Goal: Task Accomplishment & Management: Manage account settings

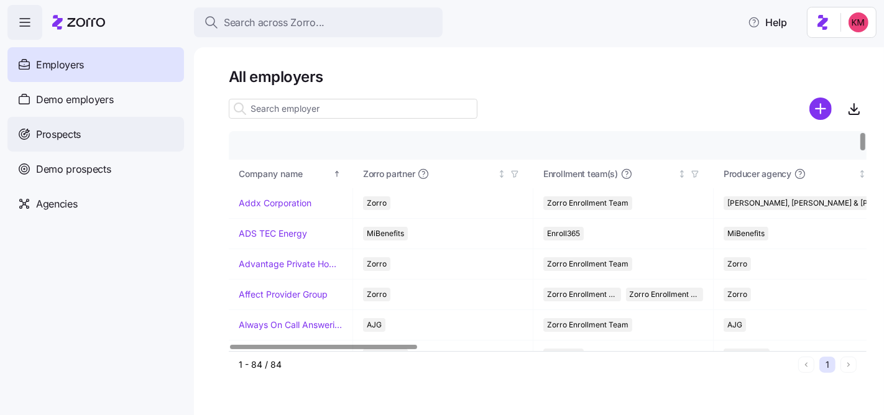
click at [97, 140] on div "Prospects" at bounding box center [95, 134] width 177 height 35
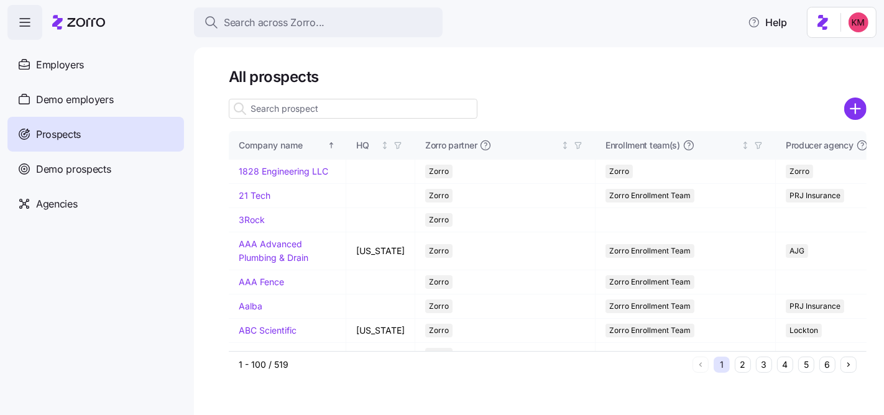
click at [315, 110] on input at bounding box center [353, 109] width 249 height 20
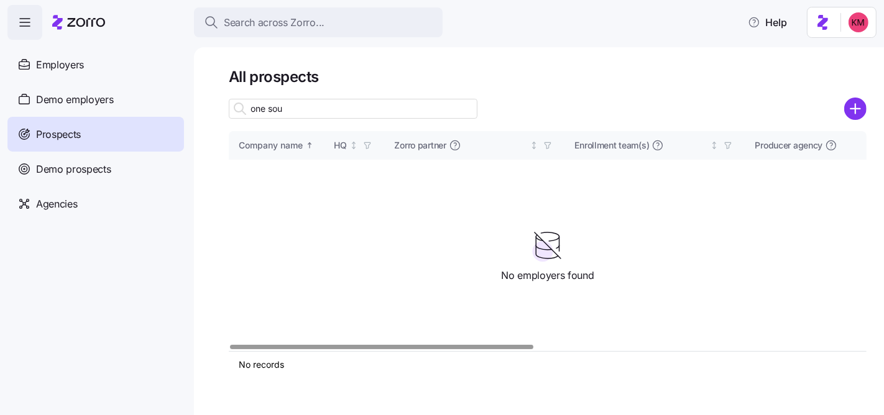
click at [292, 106] on input "one sou" at bounding box center [353, 109] width 249 height 20
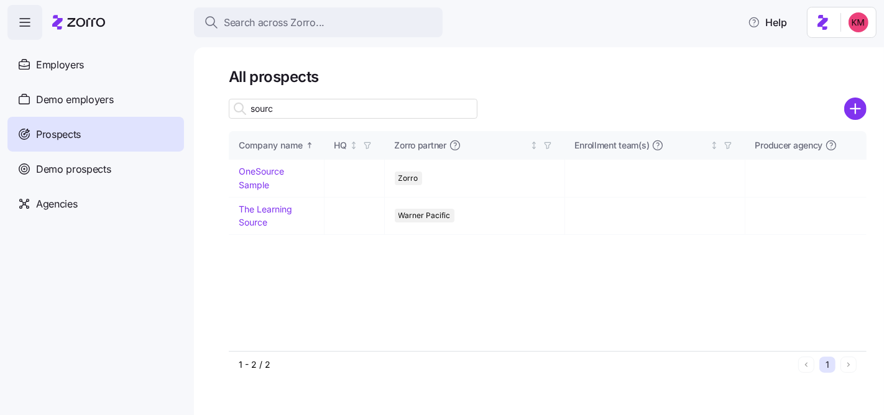
click at [291, 106] on input "source" at bounding box center [353, 109] width 249 height 20
type input "source"
click at [257, 170] on link "OneSource Sample" at bounding box center [261, 178] width 45 height 24
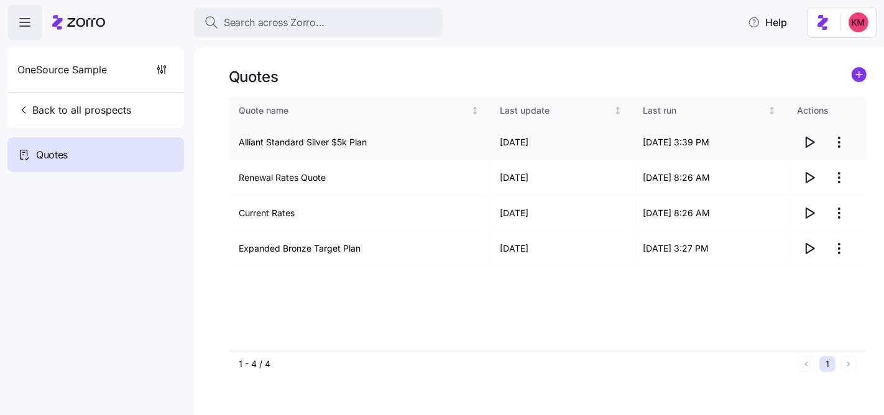
click at [814, 144] on icon "button" at bounding box center [811, 142] width 8 height 10
click at [808, 180] on icon "button" at bounding box center [809, 177] width 15 height 15
click at [813, 211] on icon "button" at bounding box center [809, 213] width 15 height 15
drag, startPoint x: 797, startPoint y: 244, endPoint x: 809, endPoint y: 246, distance: 12.0
click at [797, 244] on td at bounding box center [827, 248] width 80 height 35
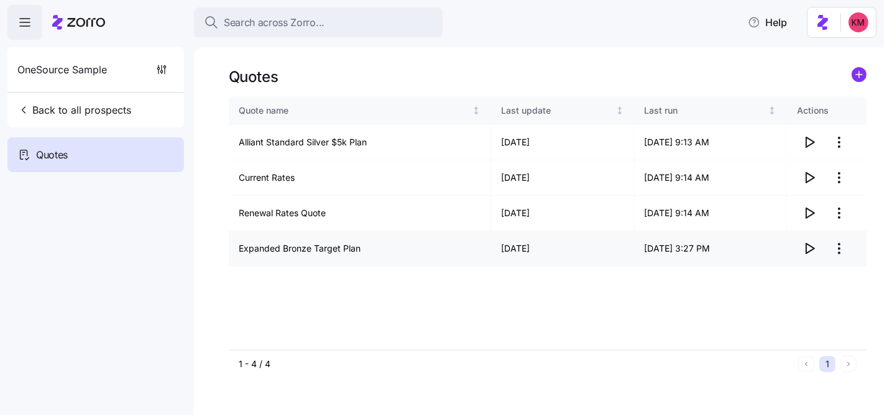
click at [809, 246] on icon "button" at bounding box center [809, 248] width 15 height 15
click at [810, 213] on icon "button" at bounding box center [809, 213] width 15 height 15
click at [809, 177] on icon "button" at bounding box center [809, 177] width 15 height 15
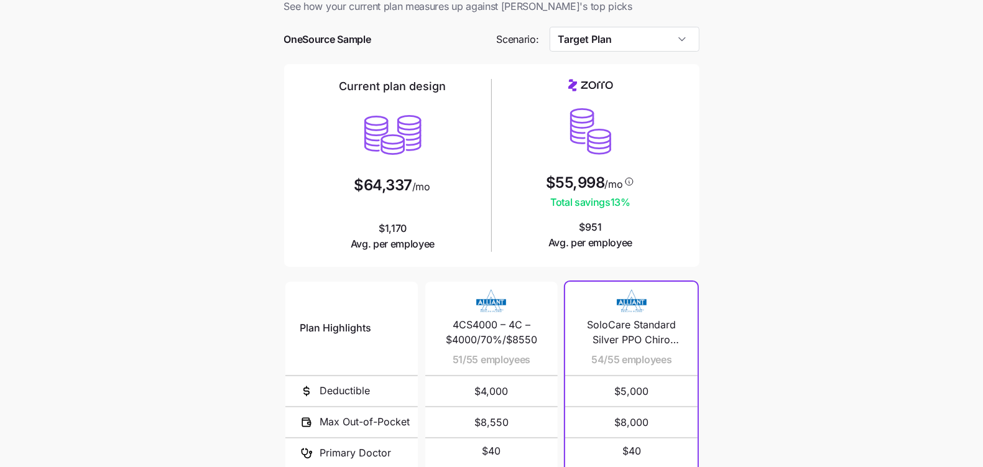
scroll to position [101, 0]
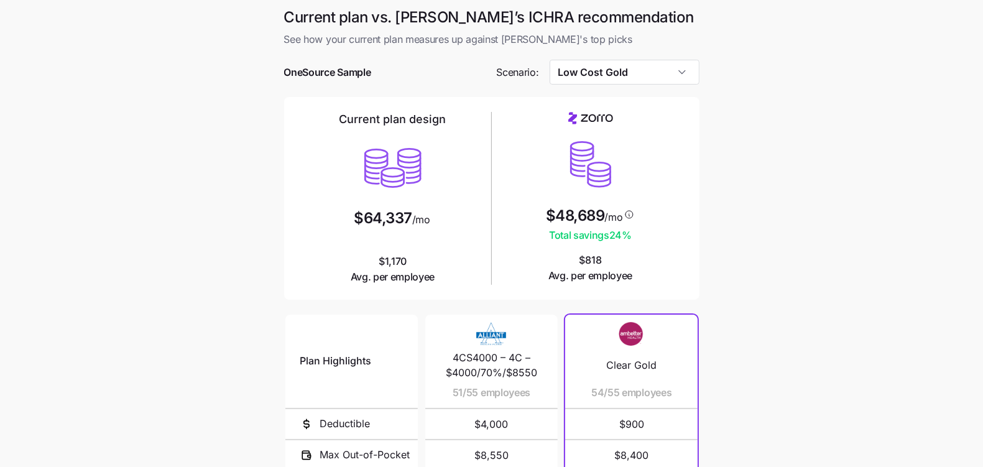
click at [652, 200] on div "$48,689 /mo Total savings 24 % $818 Avg. per employee" at bounding box center [591, 198] width 188 height 172
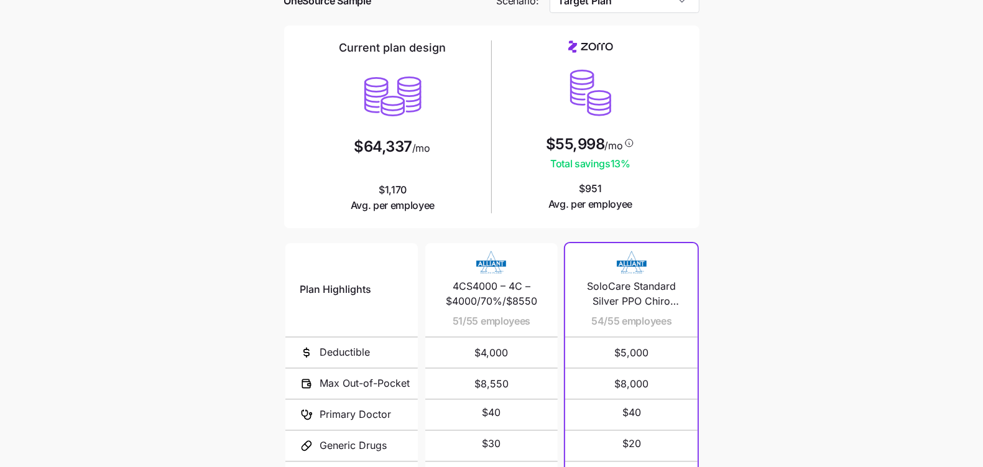
scroll to position [72, 0]
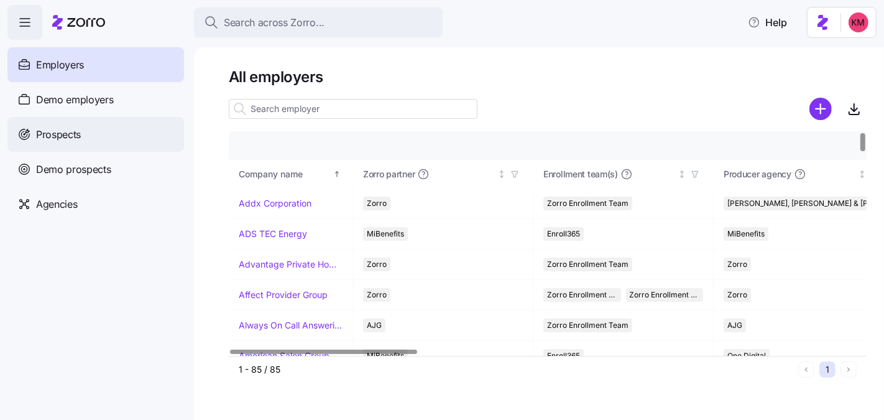
click at [79, 132] on span "Prospects" at bounding box center [58, 135] width 45 height 16
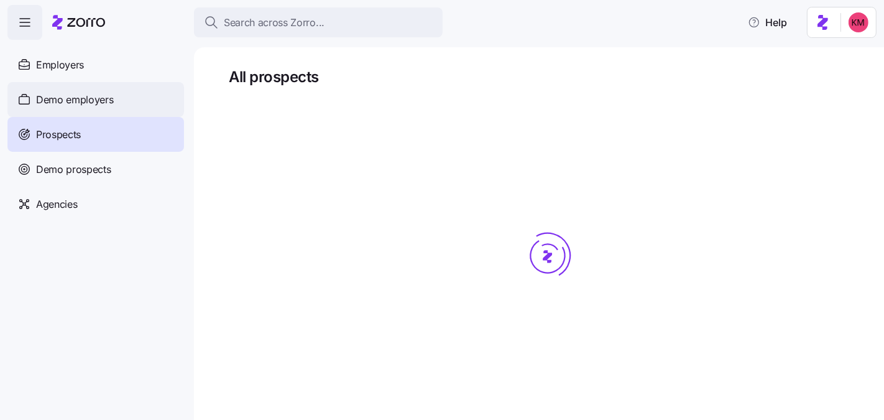
click at [78, 106] on span "Demo employers" at bounding box center [75, 100] width 78 height 16
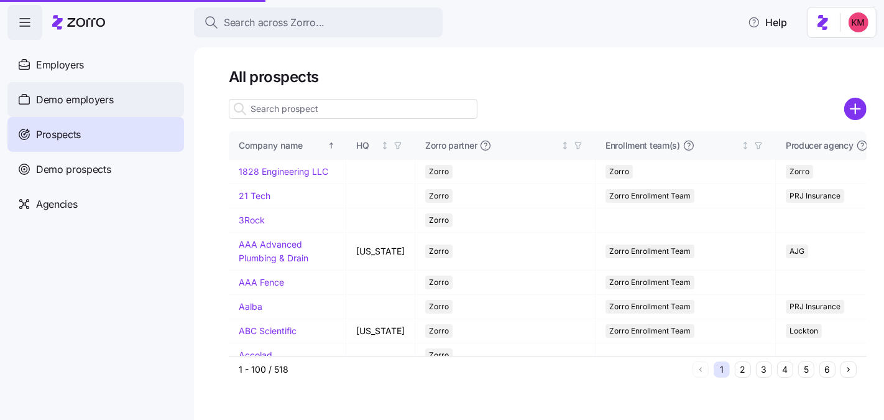
click at [77, 103] on span "Demo employers" at bounding box center [75, 100] width 78 height 16
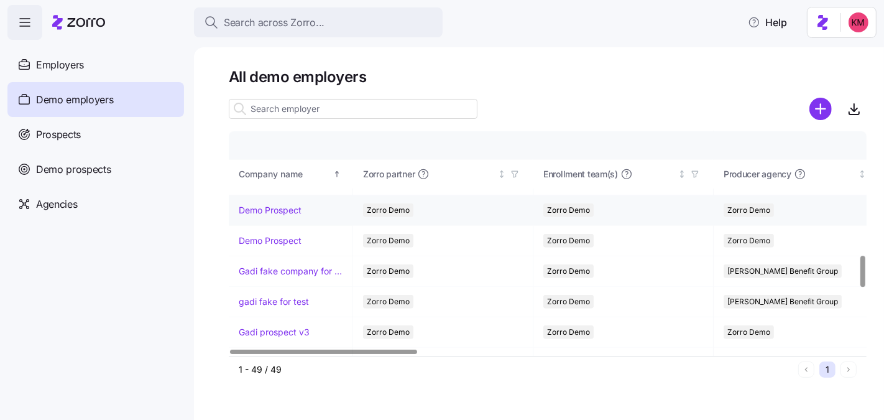
scroll to position [886, 0]
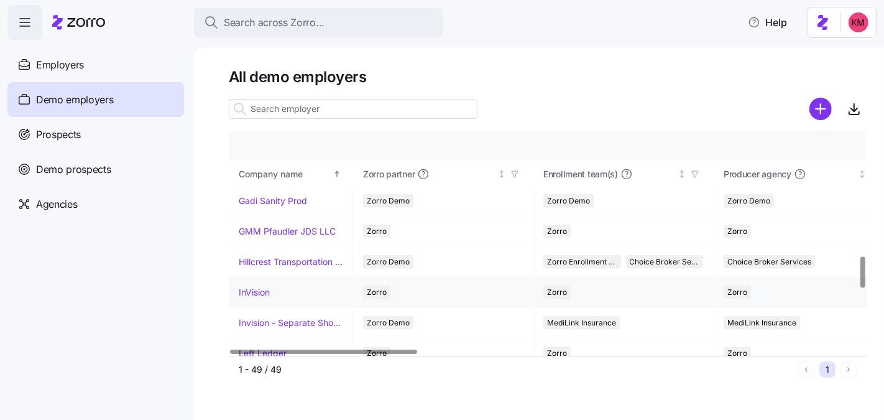
click at [257, 286] on link "InVision" at bounding box center [254, 292] width 31 height 12
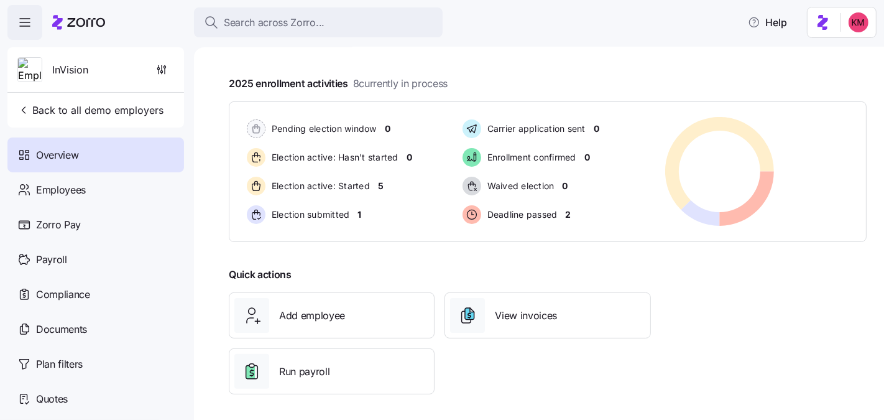
scroll to position [213, 0]
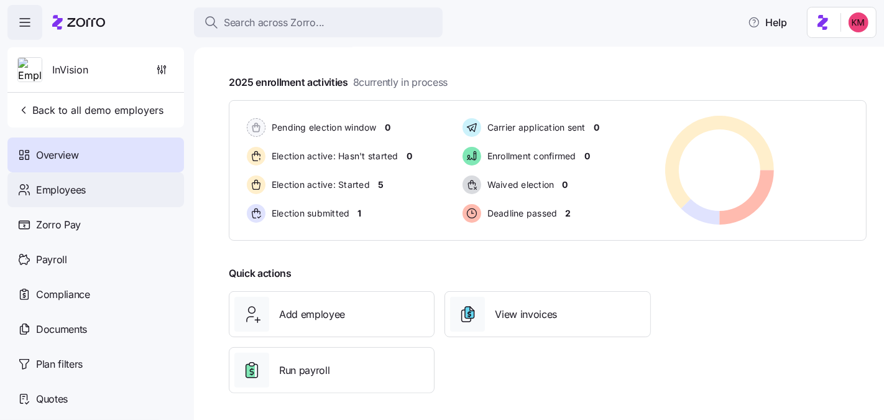
click at [93, 190] on div "Employees" at bounding box center [95, 189] width 177 height 35
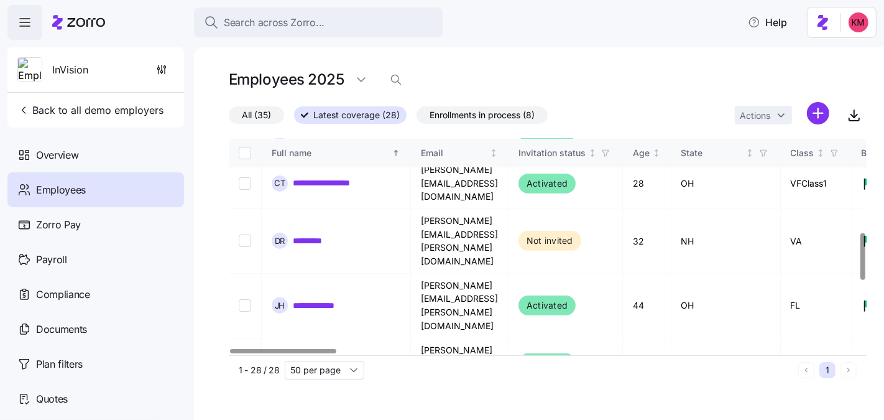
scroll to position [428, 0]
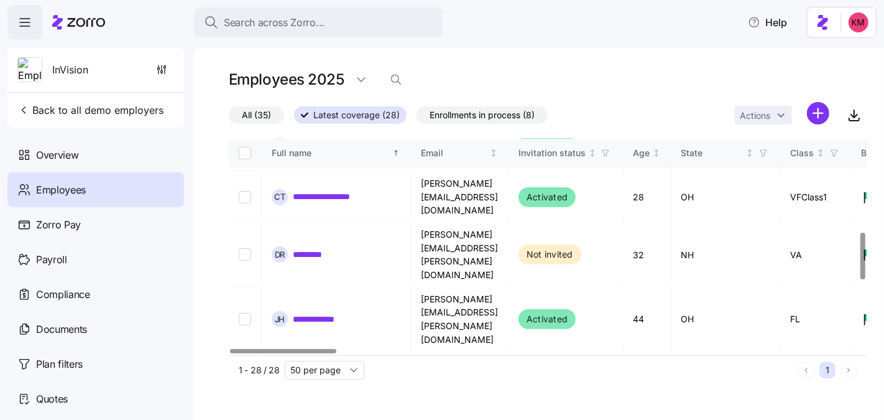
click at [323, 396] on link "**********" at bounding box center [322, 421] width 59 height 12
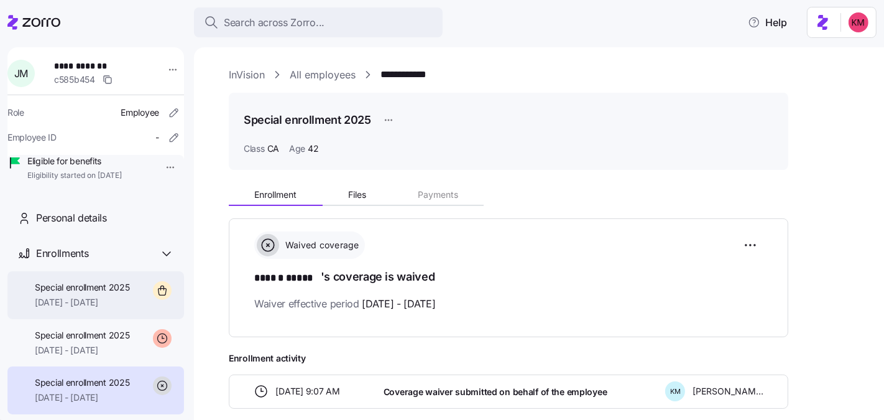
click at [85, 309] on span "10/01/2025 - 12/31/2025" at bounding box center [82, 302] width 95 height 12
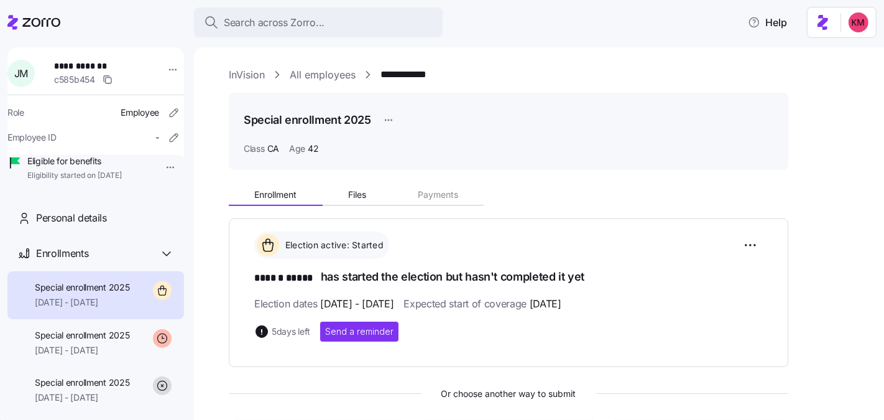
scroll to position [217, 0]
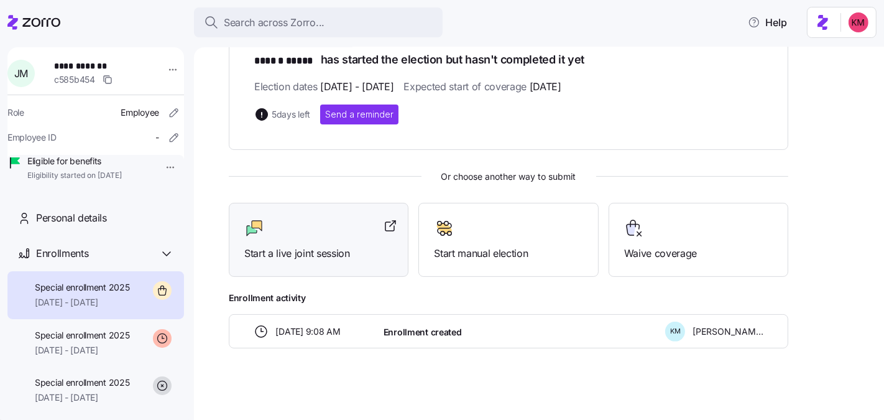
click at [318, 251] on span "Start a live joint session" at bounding box center [318, 254] width 149 height 16
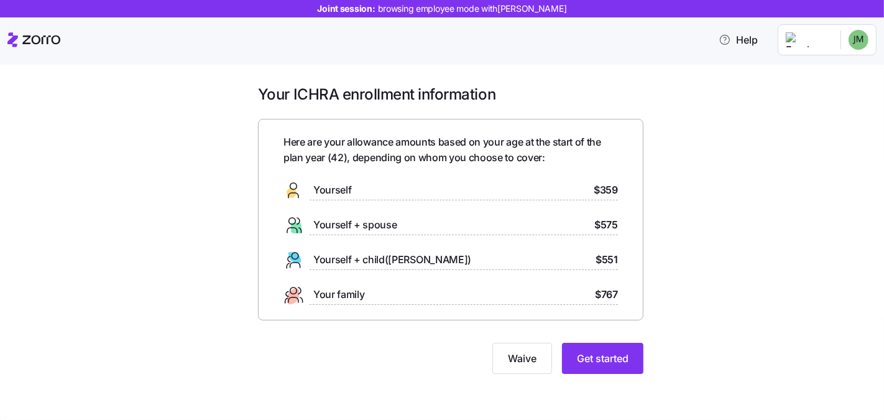
click at [661, 321] on div "Your ICHRA enrollment information Here are your allowance amounts based on your…" at bounding box center [451, 237] width 832 height 304
click at [619, 355] on span "Get started" at bounding box center [603, 358] width 52 height 15
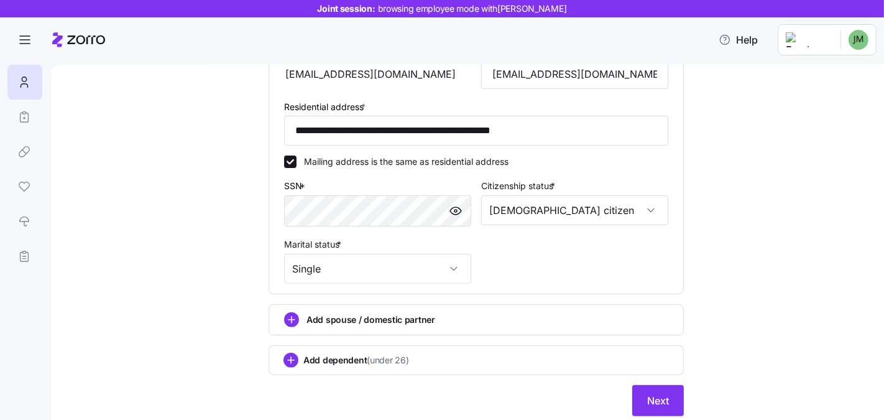
scroll to position [336, 0]
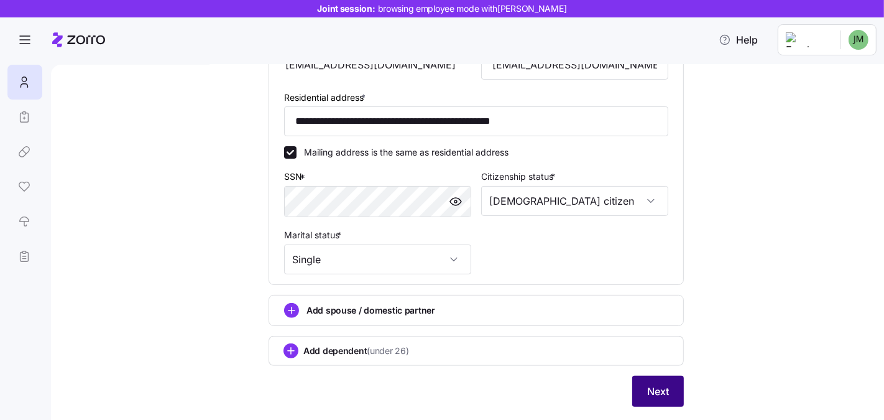
click at [658, 389] on span "Next" at bounding box center [658, 391] width 22 height 15
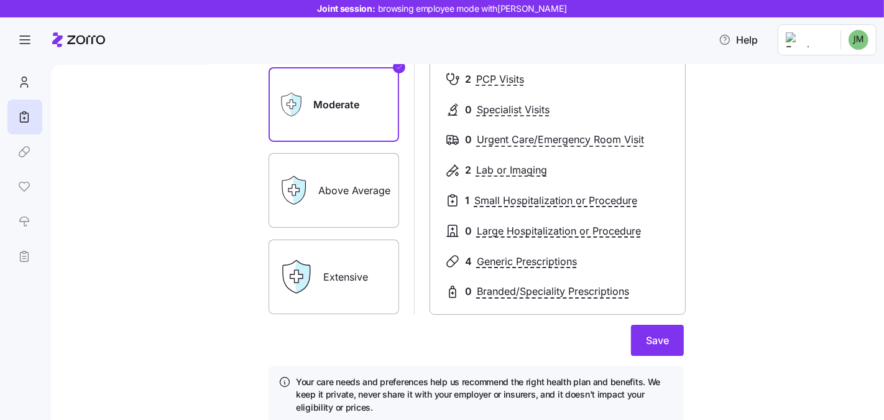
scroll to position [182, 0]
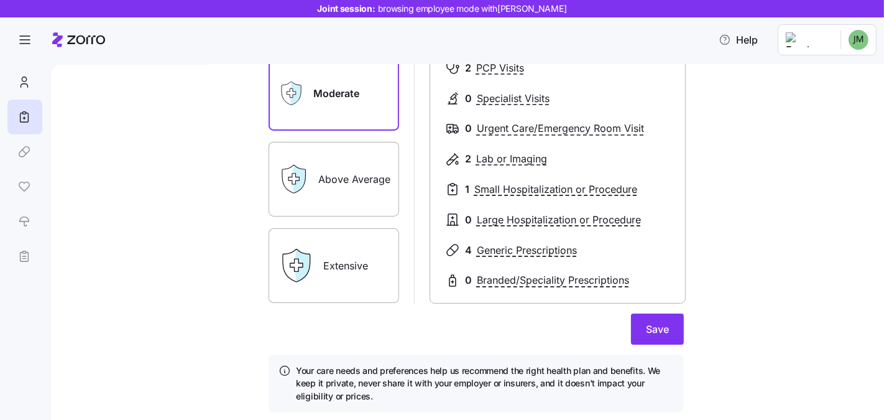
click at [661, 328] on div "Expected level of care Select the level of healthcare services each household m…" at bounding box center [476, 164] width 781 height 525
click at [658, 330] on span "Save" at bounding box center [657, 329] width 23 height 15
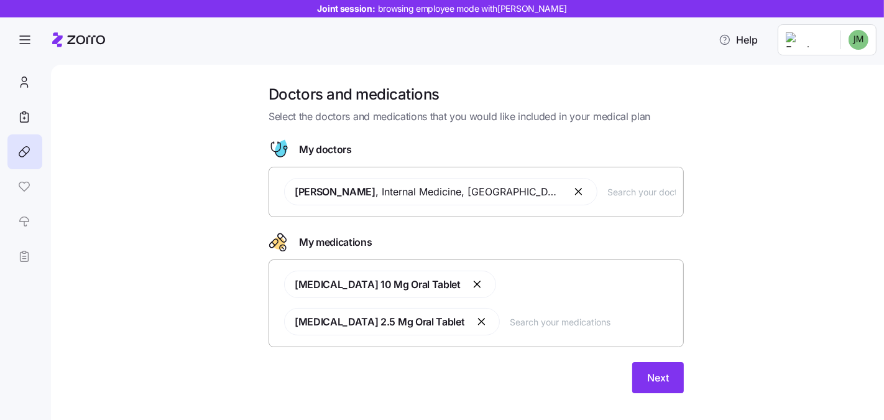
click at [622, 198] on div "Catherine Garcia , Internal Medicine , Boynton Beach, FL" at bounding box center [476, 191] width 399 height 42
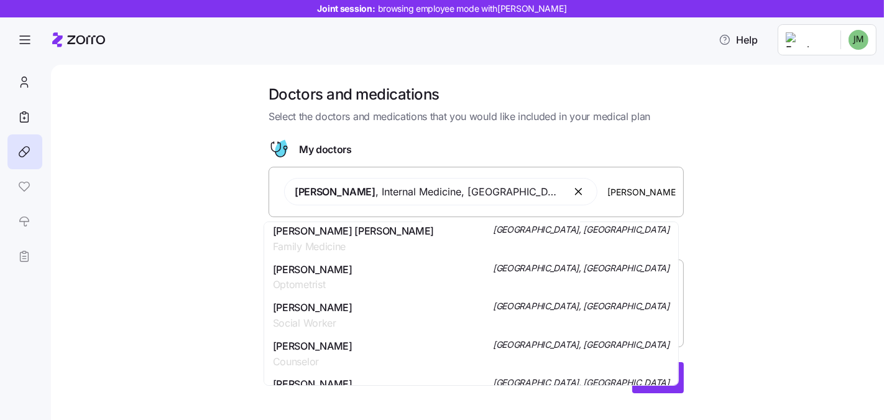
scroll to position [5, 0]
type input "jones"
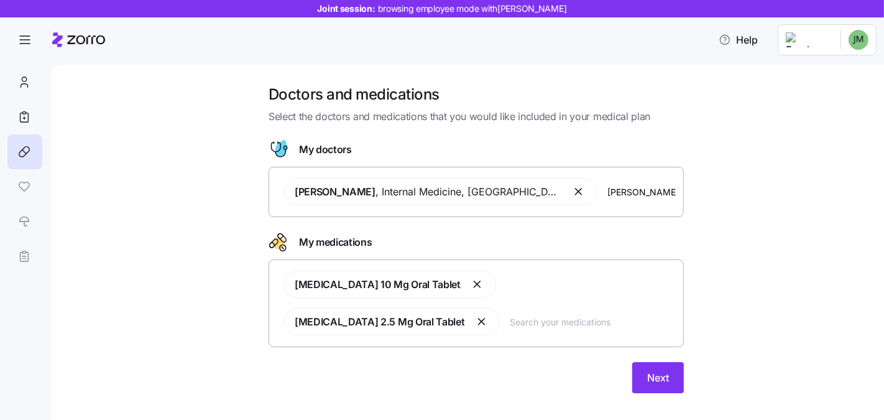
click at [661, 212] on div "Doctors and medications Select the doctors and medications that you would like …" at bounding box center [476, 246] width 781 height 323
click at [510, 320] on input "text" at bounding box center [593, 322] width 166 height 14
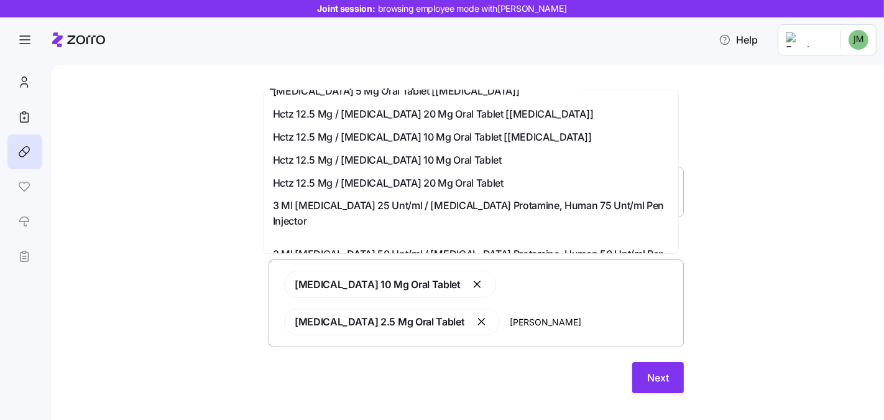
scroll to position [322, 0]
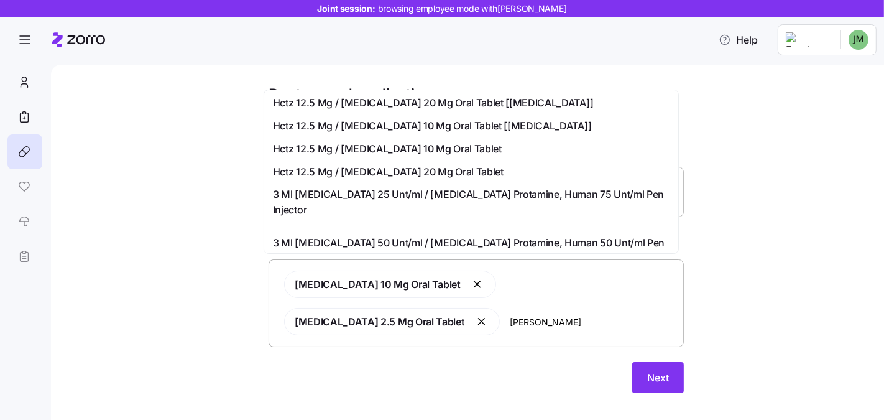
type input "lisi"
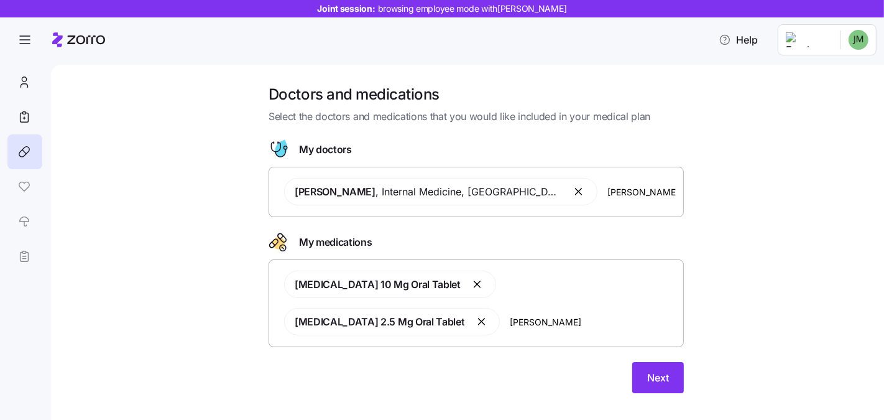
click at [661, 245] on div "Doctors and medications Select the doctors and medications that you would like …" at bounding box center [476, 246] width 781 height 323
click at [657, 371] on button "Next" at bounding box center [659, 377] width 52 height 31
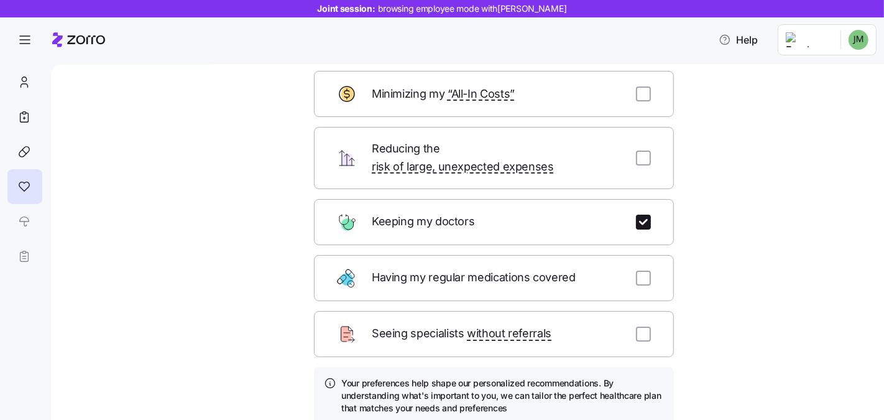
scroll to position [75, 0]
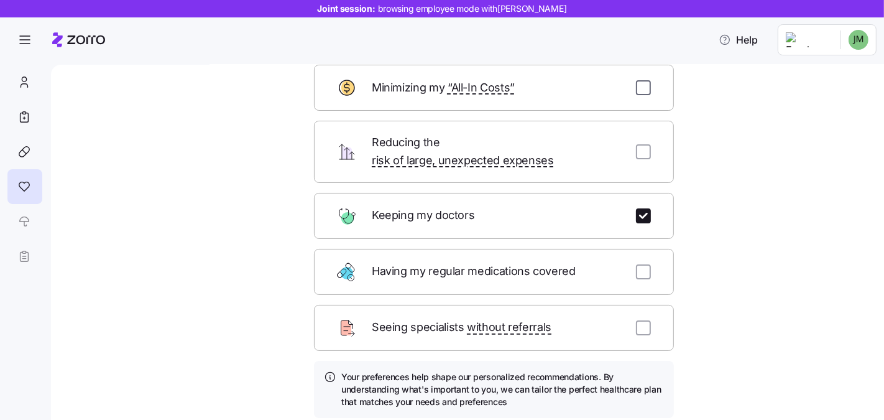
click at [636, 88] on input "checkbox" at bounding box center [643, 87] width 15 height 15
checkbox input "true"
click at [636, 266] on div "Having my regular medications covered" at bounding box center [494, 272] width 360 height 46
click at [638, 264] on input "checkbox" at bounding box center [643, 271] width 15 height 15
checkbox input "true"
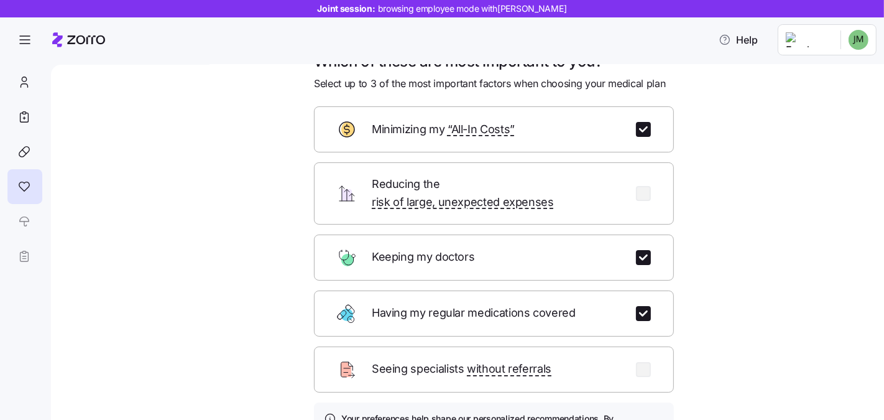
scroll to position [34, 0]
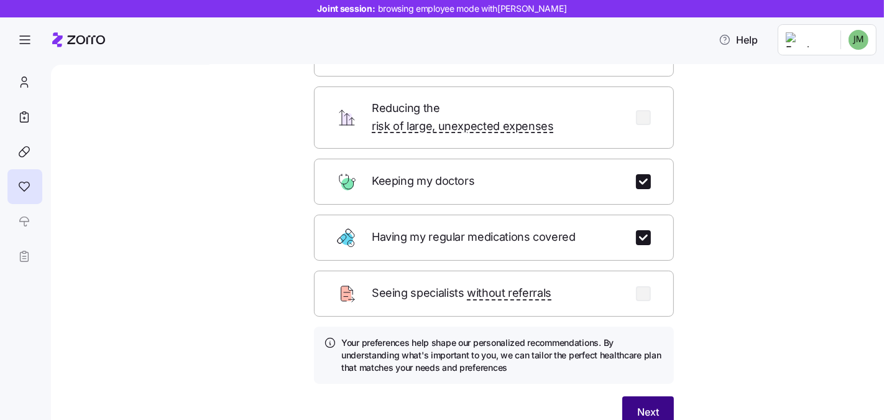
click at [638, 404] on span "Next" at bounding box center [649, 411] width 22 height 15
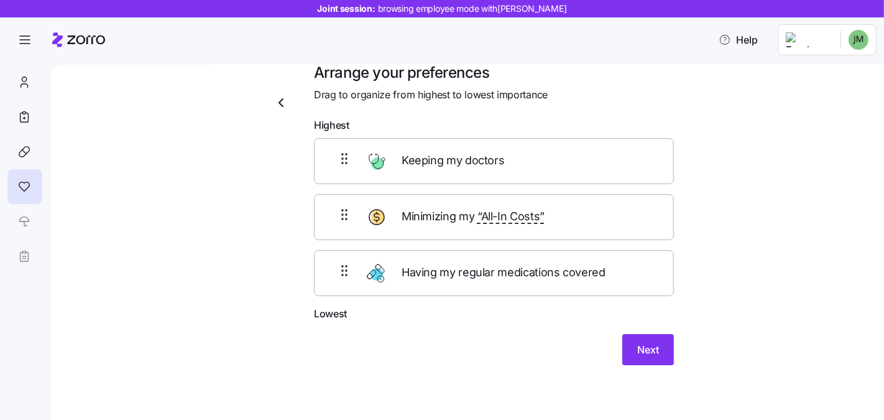
scroll to position [14, 0]
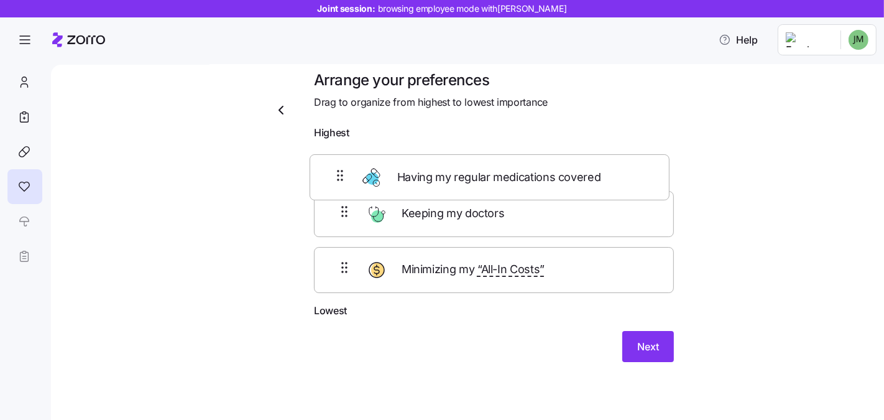
drag, startPoint x: 330, startPoint y: 272, endPoint x: 329, endPoint y: 150, distance: 121.9
click at [329, 150] on div "Keeping my doctors Minimizing my “All-In Costs” Having my regular medications c…" at bounding box center [494, 224] width 360 height 157
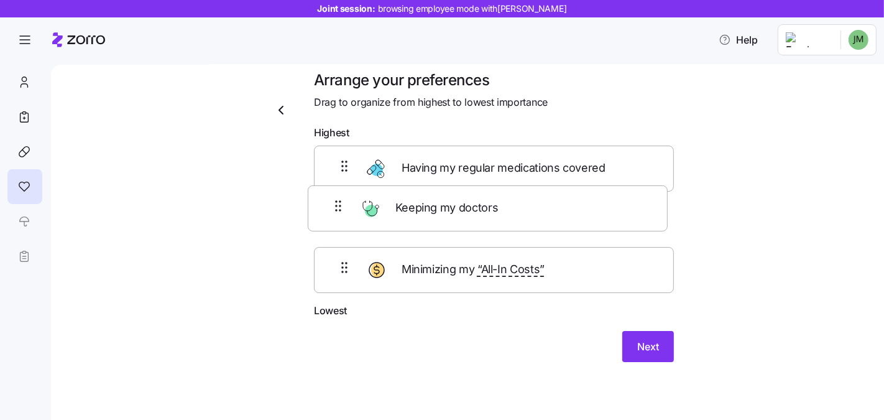
drag, startPoint x: 352, startPoint y: 274, endPoint x: 350, endPoint y: 195, distance: 78.4
click at [350, 195] on div "Having my regular medications covered Minimizing my “All-In Costs” Keeping my d…" at bounding box center [494, 224] width 360 height 157
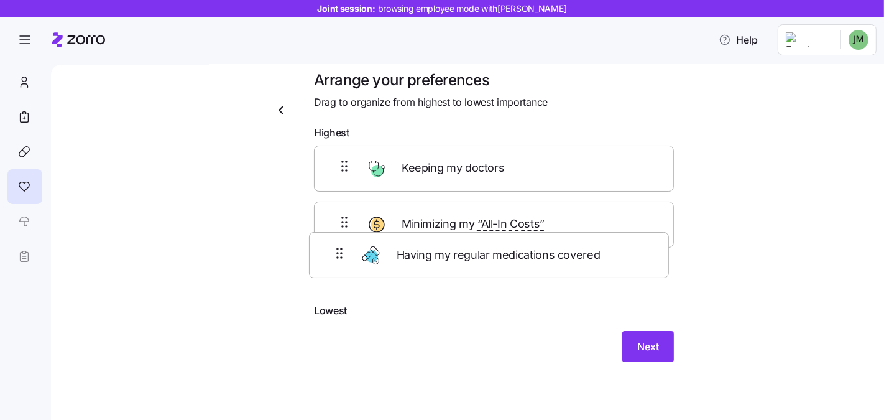
drag, startPoint x: 346, startPoint y: 165, endPoint x: 346, endPoint y: 262, distance: 96.4
click at [346, 262] on div "Having my regular medications covered Keeping my doctors Minimizing my “All-In …" at bounding box center [494, 224] width 360 height 157
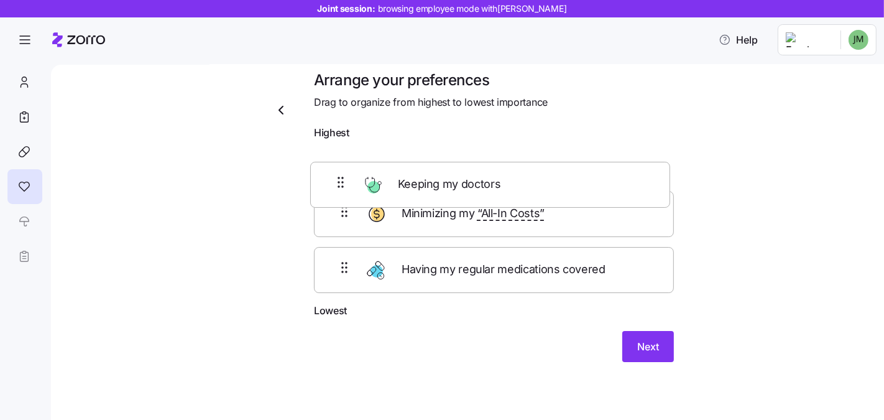
drag, startPoint x: 334, startPoint y: 214, endPoint x: 335, endPoint y: 165, distance: 48.5
click at [335, 165] on div "Minimizing my “All-In Costs” Keeping my doctors Having my regular medications c…" at bounding box center [494, 224] width 360 height 157
drag, startPoint x: 339, startPoint y: 223, endPoint x: 338, endPoint y: 172, distance: 51.0
click at [338, 172] on div "Keeping my doctors Minimizing my “All-In Costs” Having my regular medications c…" at bounding box center [494, 224] width 360 height 157
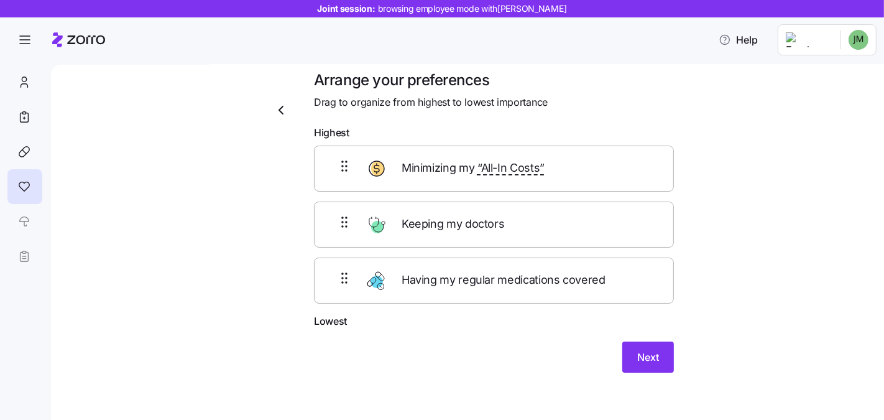
click at [661, 307] on div "Arrange your preferences Drag to organize from highest to lowest importance Hig…" at bounding box center [476, 236] width 781 height 332
click at [654, 343] on button "Next" at bounding box center [649, 356] width 52 height 31
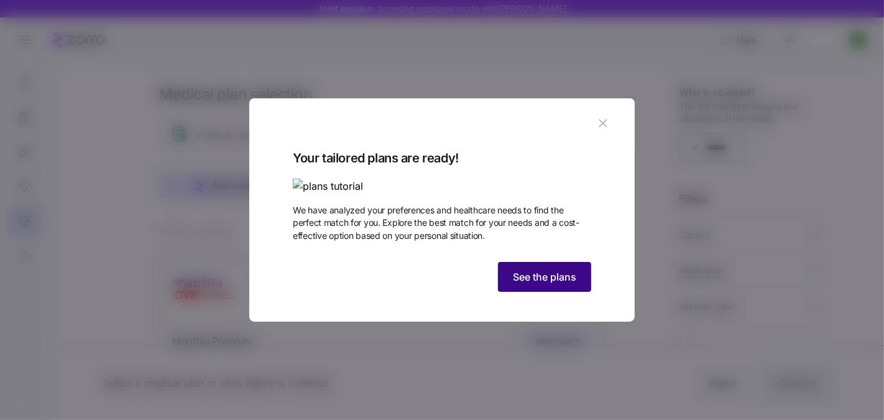
click at [537, 284] on span "See the plans" at bounding box center [544, 276] width 63 height 15
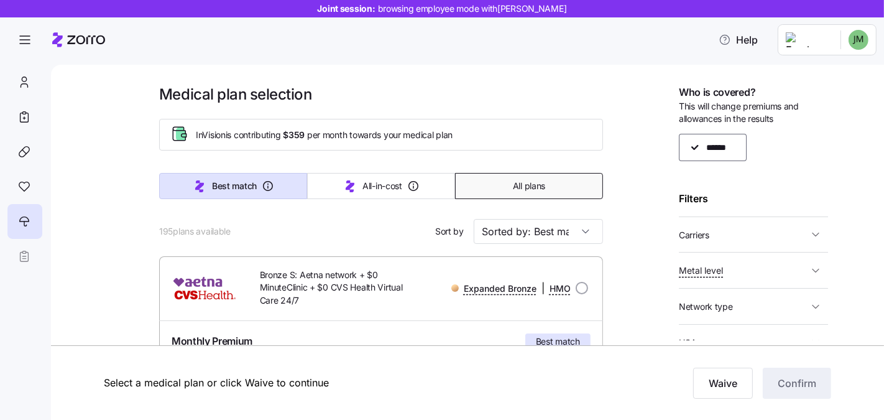
click at [561, 182] on button "All plans" at bounding box center [529, 186] width 148 height 26
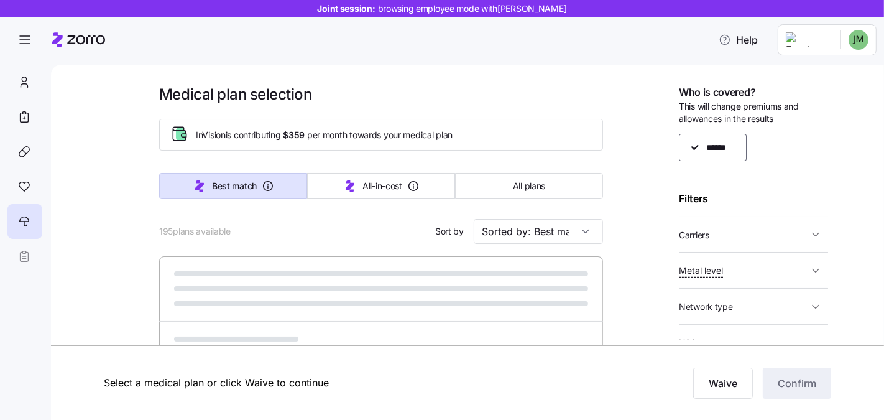
type input "Sorted by: Premium"
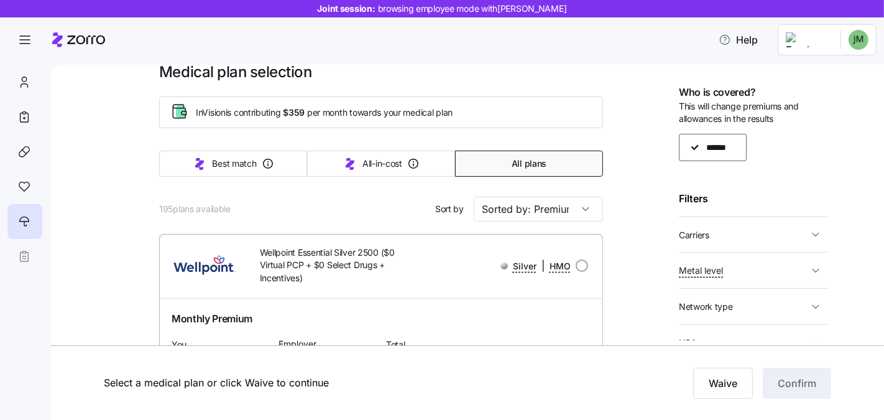
scroll to position [22, 0]
click at [570, 210] on input "Sorted by: Premium" at bounding box center [538, 209] width 129 height 25
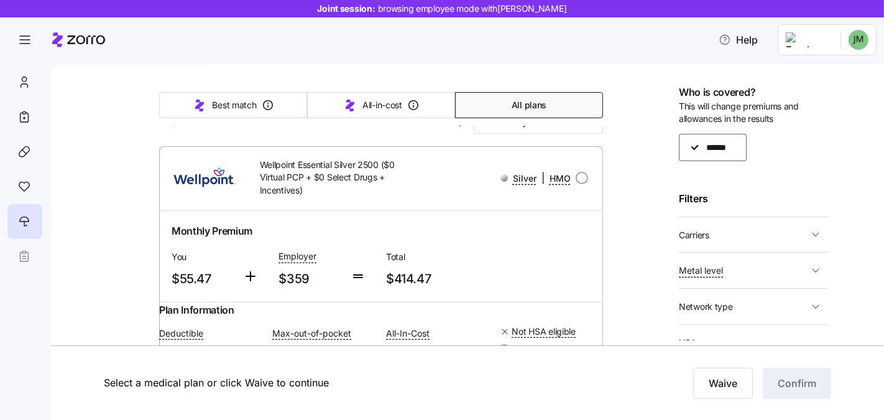
scroll to position [111, 0]
click at [661, 232] on span "Carriers" at bounding box center [743, 235] width 129 height 16
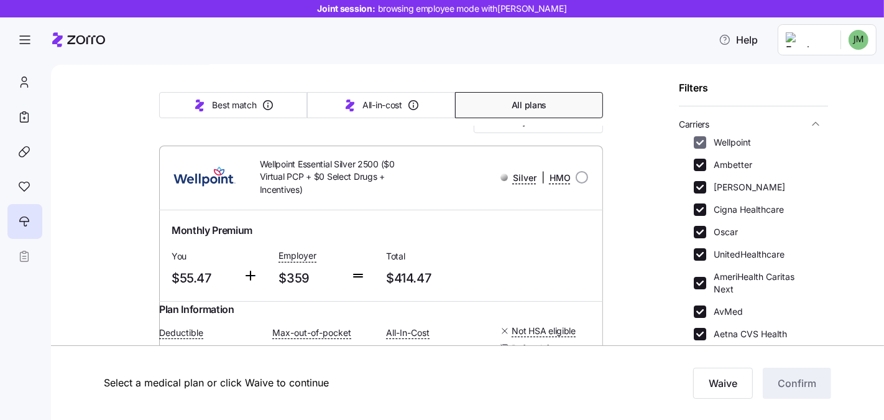
click at [661, 141] on input "Wellpoint" at bounding box center [700, 142] width 12 height 12
checkbox input "false"
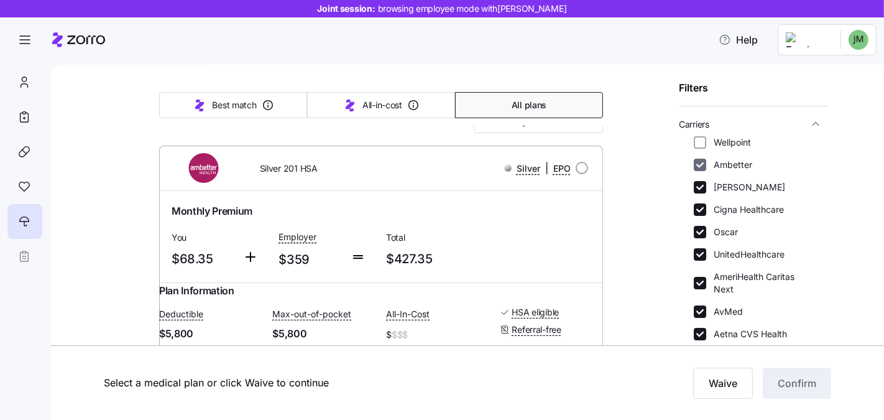
click at [661, 161] on input "Ambetter" at bounding box center [700, 165] width 12 height 12
checkbox input "false"
click at [661, 197] on div "Wellpoint Ambetter Molina Cigna Healthcare Oscar UnitedHealthcare AmeriHealth C…" at bounding box center [753, 249] width 119 height 226
click at [661, 191] on input "Molina" at bounding box center [700, 187] width 12 height 12
checkbox input "false"
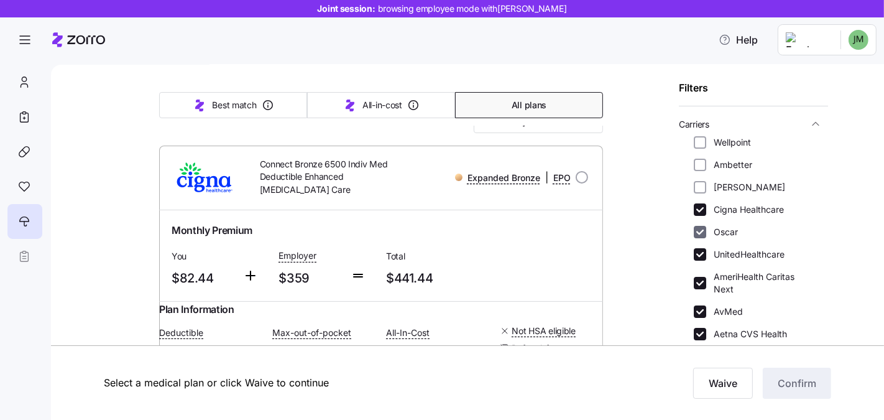
click at [661, 231] on input "Oscar" at bounding box center [700, 232] width 12 height 12
checkbox input "false"
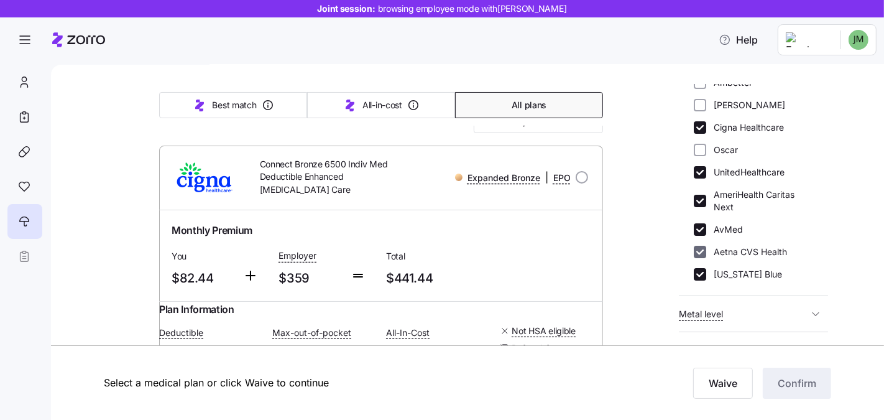
scroll to position [195, 0]
click at [661, 197] on input "AmeriHealth Caritas Next" at bounding box center [700, 199] width 12 height 12
checkbox input "false"
click at [661, 228] on input "AvMed" at bounding box center [700, 227] width 12 height 12
checkbox input "false"
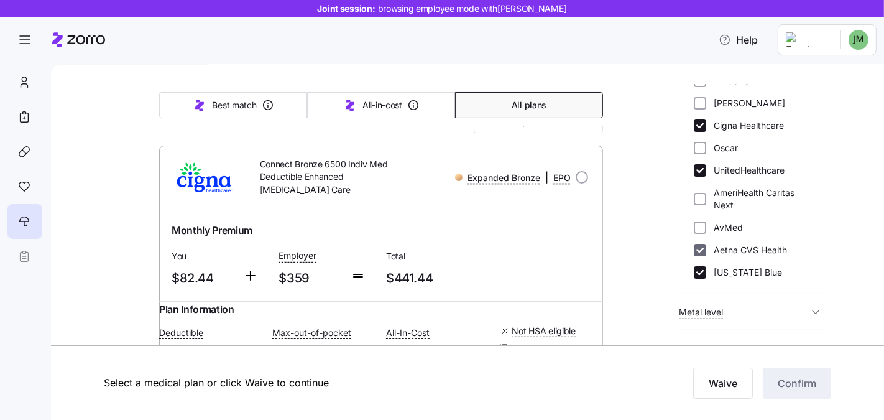
click at [661, 251] on input "Aetna CVS Health" at bounding box center [700, 250] width 12 height 12
checkbox input "false"
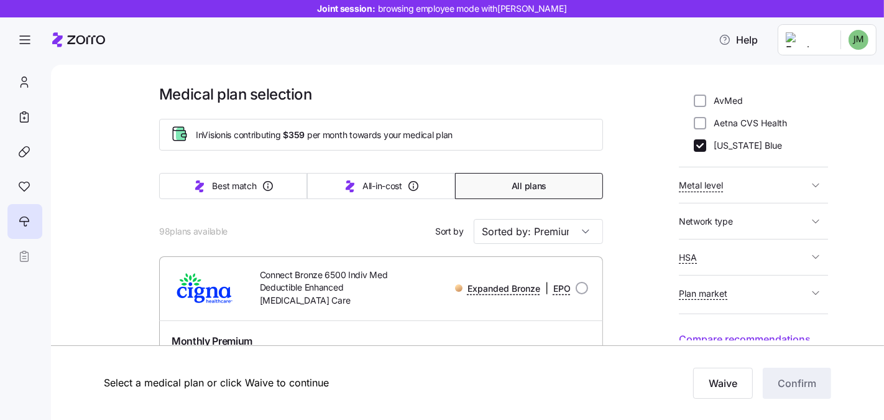
scroll to position [323, 0]
click at [661, 251] on span "HSA" at bounding box center [743, 256] width 129 height 16
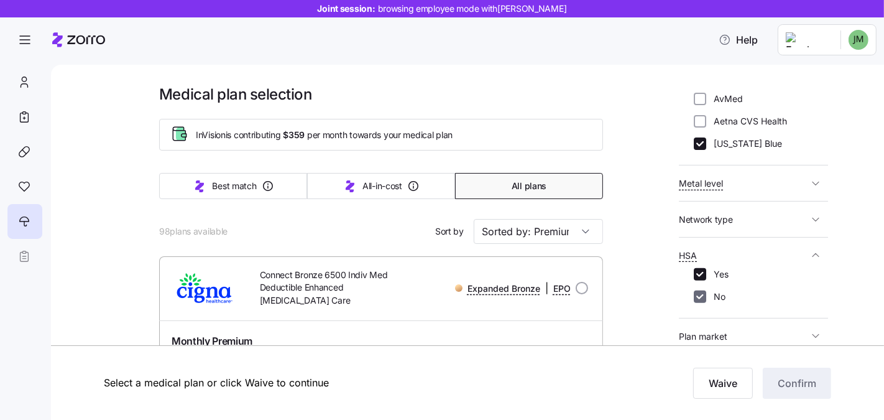
click at [661, 292] on input "No" at bounding box center [700, 296] width 12 height 12
checkbox input "false"
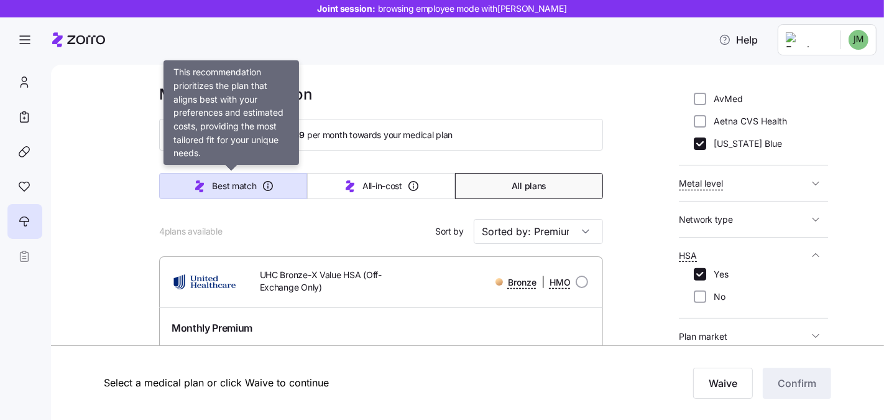
click at [204, 187] on icon "button" at bounding box center [199, 186] width 15 height 15
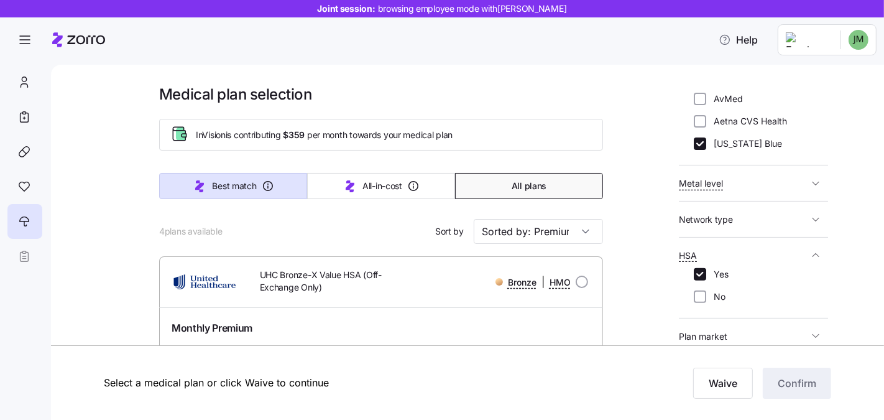
type input "Sorted by: Best match"
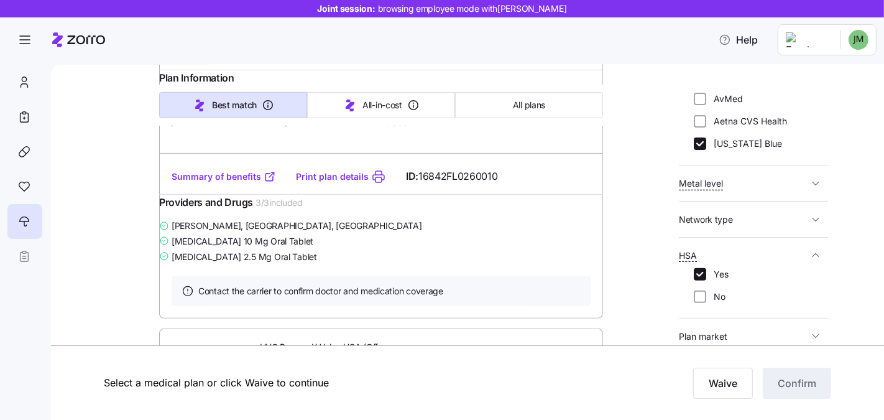
scroll to position [330, 0]
click at [661, 226] on span "Network type" at bounding box center [743, 219] width 129 height 16
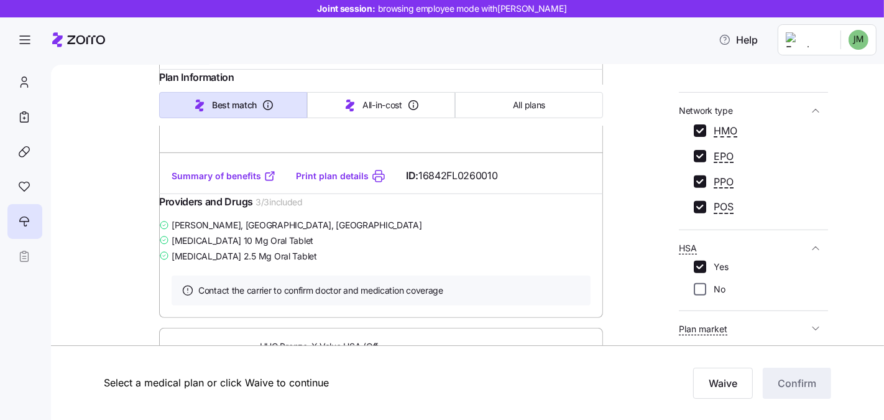
click at [661, 284] on input "No" at bounding box center [700, 289] width 12 height 12
checkbox input "true"
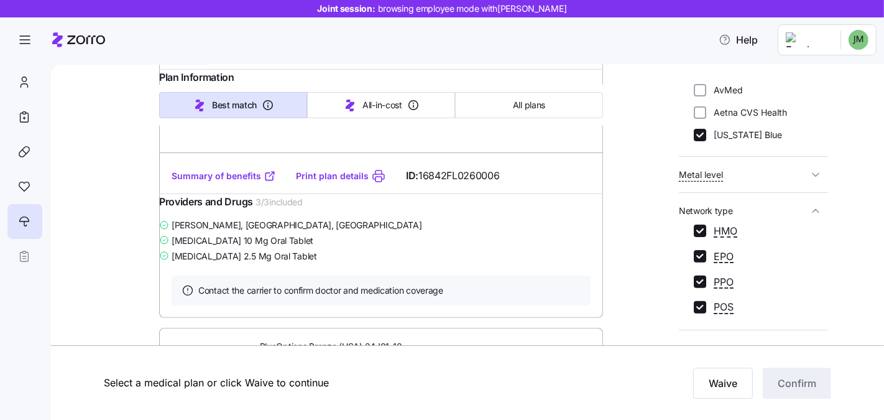
scroll to position [332, 0]
click at [661, 118] on div at bounding box center [700, 113] width 12 height 12
click at [661, 111] on input "Aetna CVS Health" at bounding box center [700, 113] width 12 height 12
checkbox input "true"
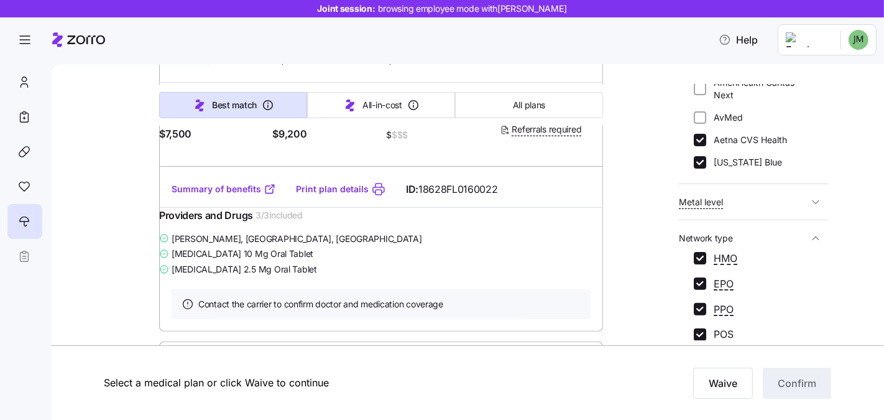
scroll to position [243, 0]
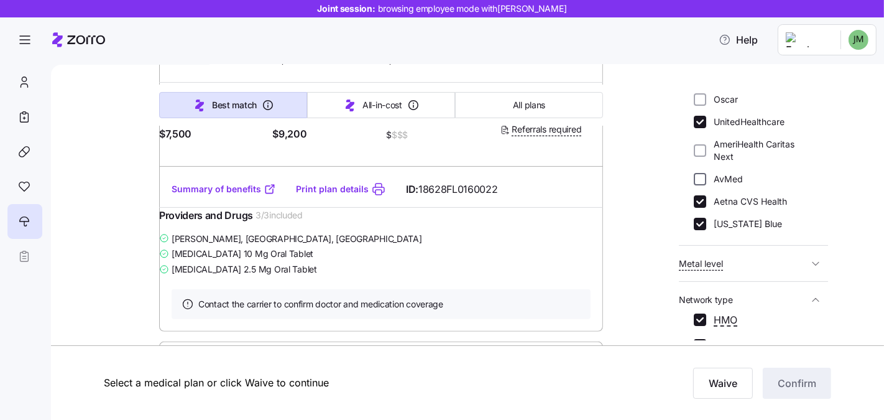
click at [661, 182] on input "AvMed" at bounding box center [700, 179] width 12 height 12
checkbox input "true"
click at [661, 156] on input "AmeriHealth Caritas Next" at bounding box center [700, 150] width 12 height 12
checkbox input "true"
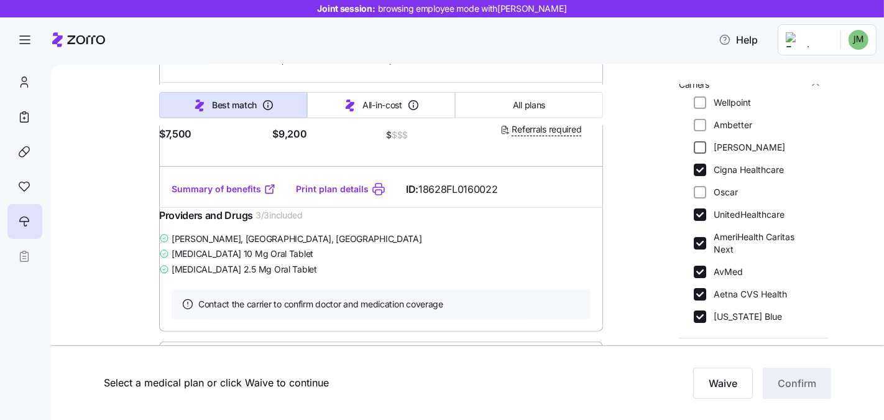
drag, startPoint x: 700, startPoint y: 192, endPoint x: 698, endPoint y: 151, distance: 40.5
click at [661, 192] on input "Oscar" at bounding box center [700, 192] width 12 height 12
checkbox input "true"
click at [661, 148] on input "Molina" at bounding box center [700, 147] width 12 height 12
checkbox input "true"
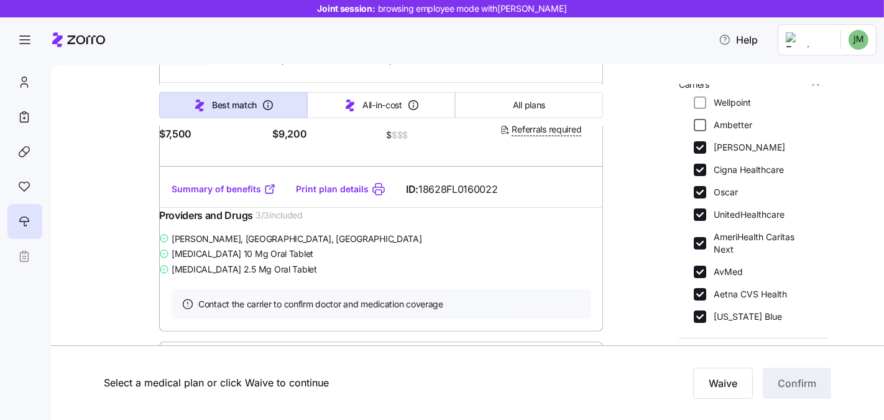
click at [661, 121] on input "Ambetter" at bounding box center [700, 125] width 12 height 12
checkbox input "true"
click at [661, 100] on input "Wellpoint" at bounding box center [700, 102] width 12 height 12
checkbox input "true"
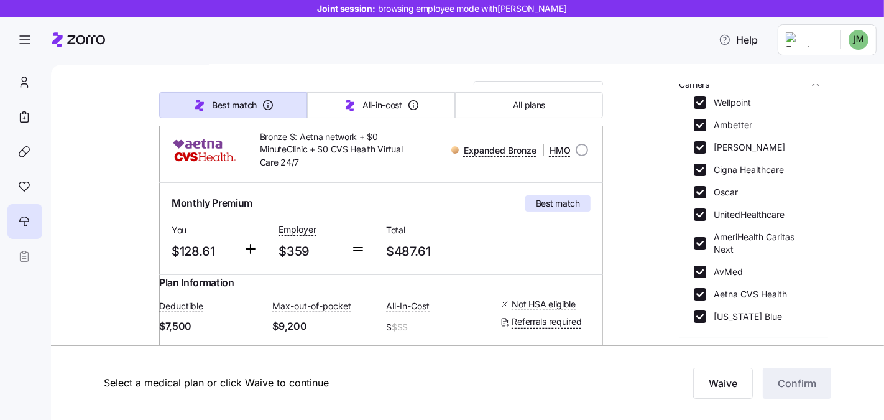
scroll to position [0, 0]
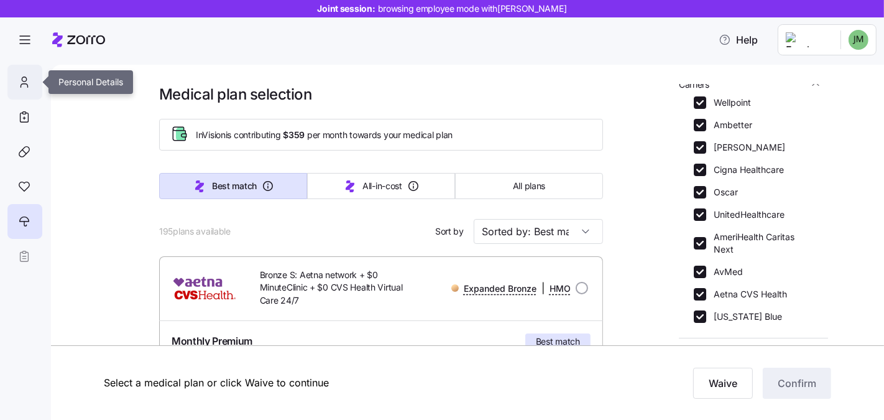
click at [27, 72] on div at bounding box center [24, 82] width 35 height 35
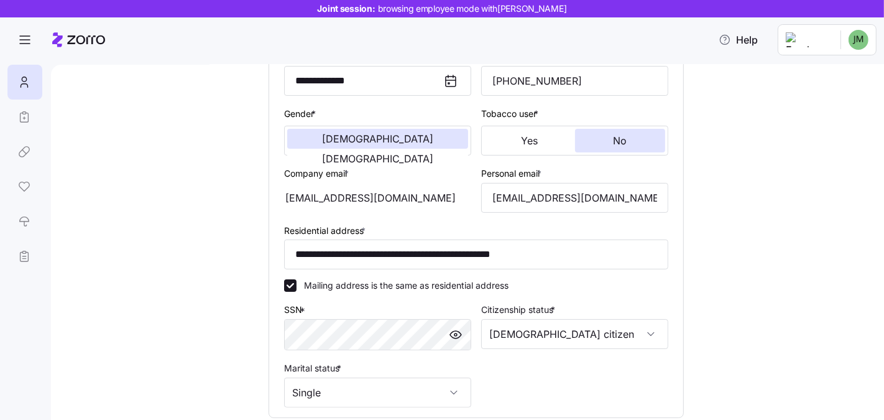
scroll to position [213, 0]
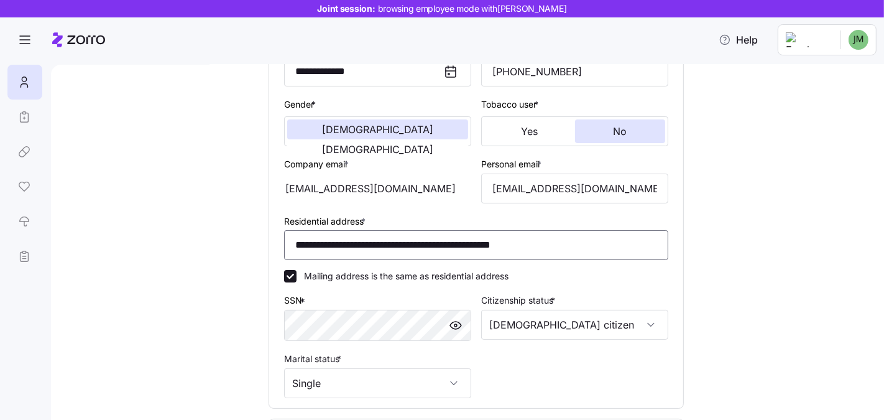
click at [470, 244] on input "**********" at bounding box center [476, 245] width 384 height 30
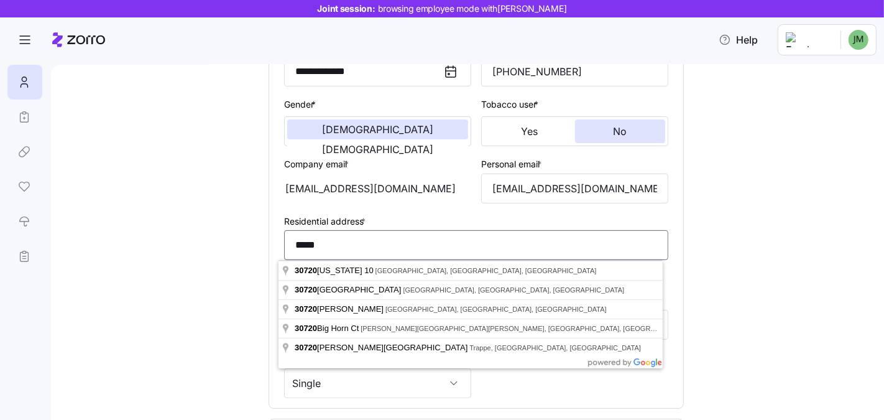
click at [342, 244] on input "*****" at bounding box center [476, 245] width 384 height 30
click at [661, 294] on div "**********" at bounding box center [476, 209] width 781 height 674
click at [404, 249] on input "******" at bounding box center [476, 245] width 384 height 30
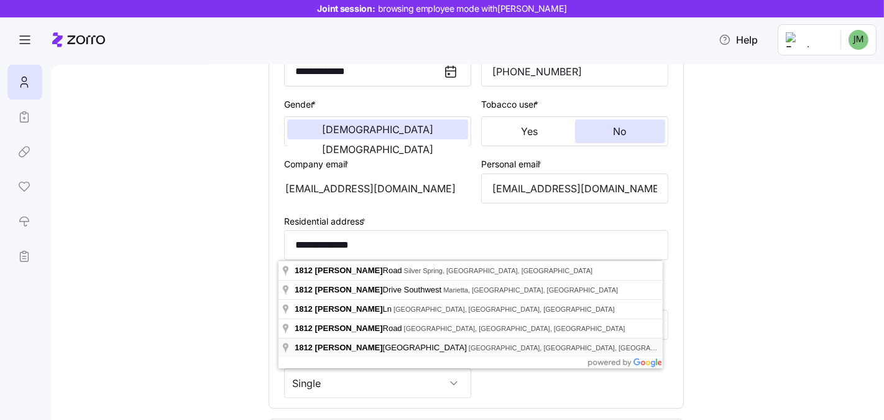
type input "**********"
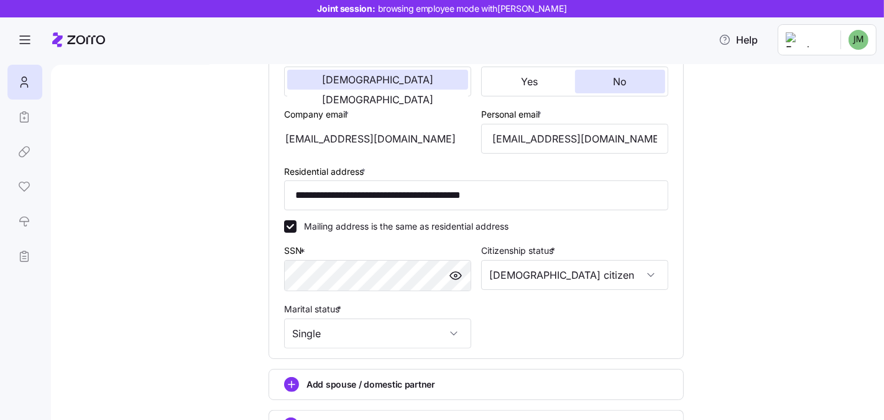
scroll to position [367, 0]
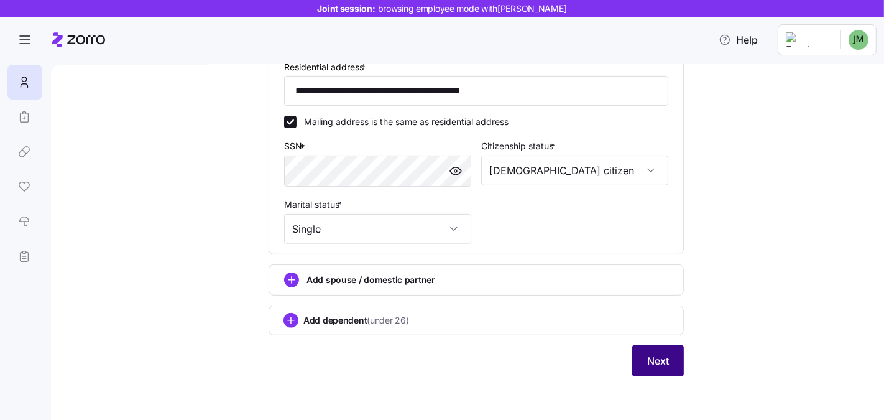
click at [661, 363] on span "Next" at bounding box center [658, 360] width 22 height 15
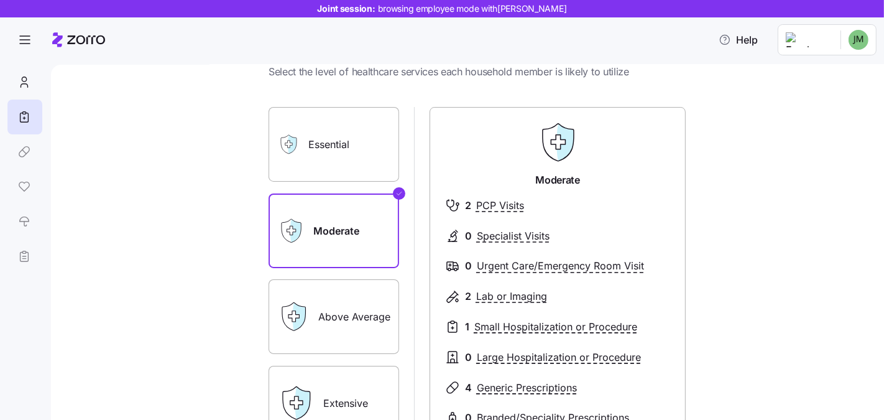
scroll to position [218, 0]
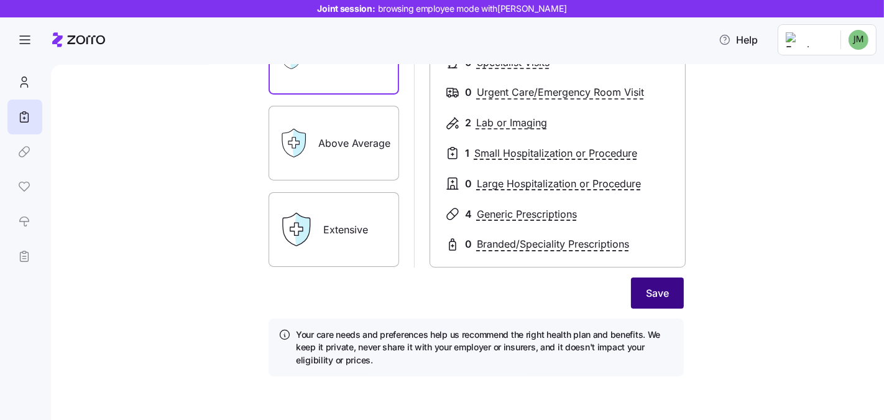
click at [661, 302] on button "Save" at bounding box center [657, 292] width 53 height 31
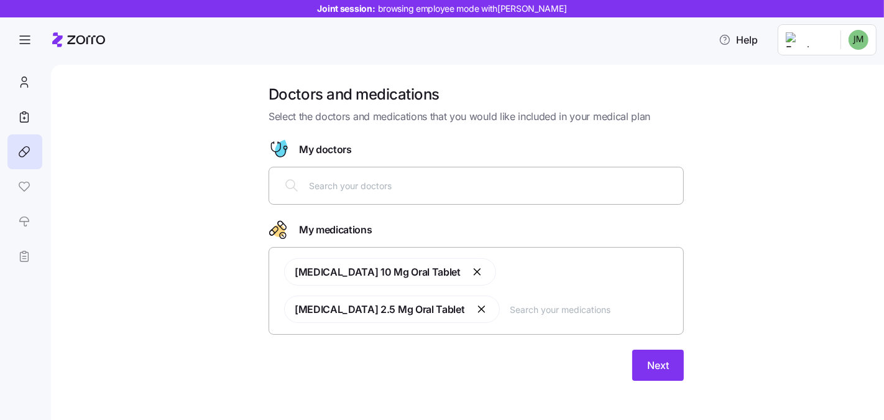
click at [448, 193] on div at bounding box center [476, 185] width 399 height 30
type input "jones"
click at [426, 203] on div "jones" at bounding box center [476, 186] width 415 height 38
click at [420, 185] on input "jones" at bounding box center [492, 186] width 367 height 14
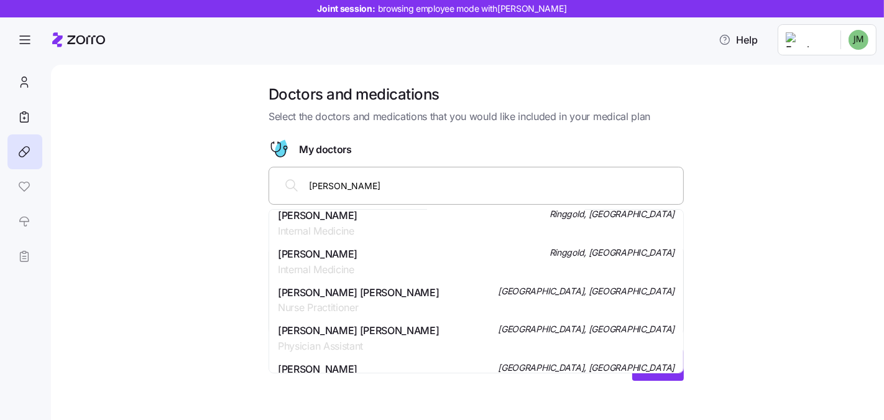
scroll to position [544, 0]
click at [363, 257] on div "Dr. Terri L Jones Internal Medicine Ringgold, GA" at bounding box center [476, 262] width 397 height 31
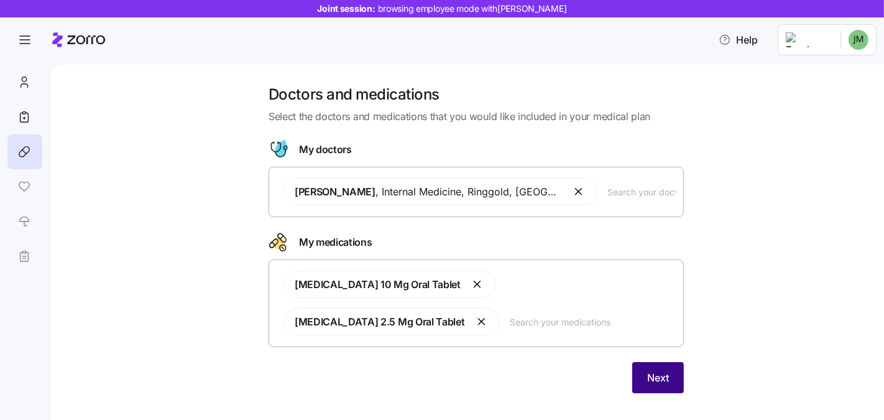
click at [638, 362] on button "Next" at bounding box center [659, 377] width 52 height 31
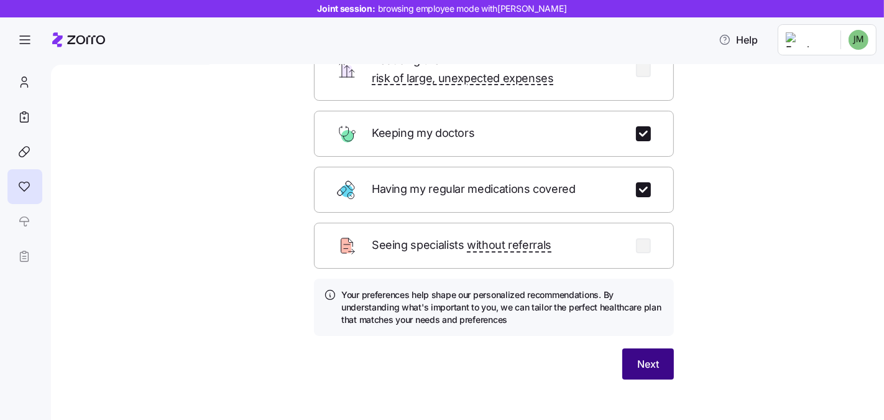
click at [656, 355] on button "Next" at bounding box center [649, 363] width 52 height 31
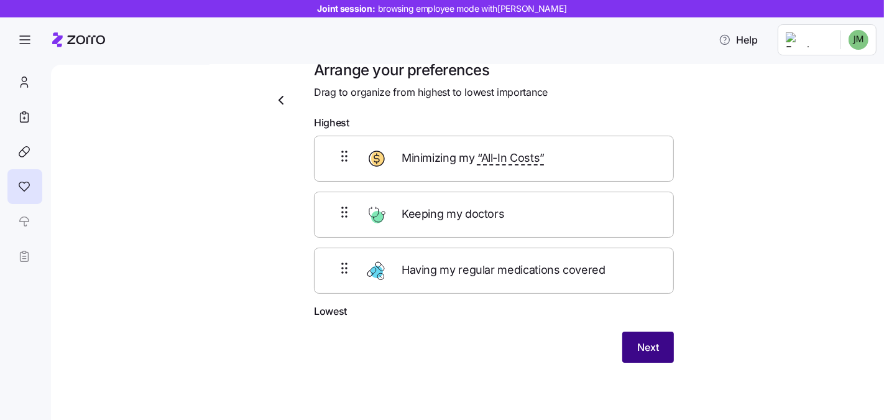
click at [637, 352] on button "Next" at bounding box center [649, 347] width 52 height 31
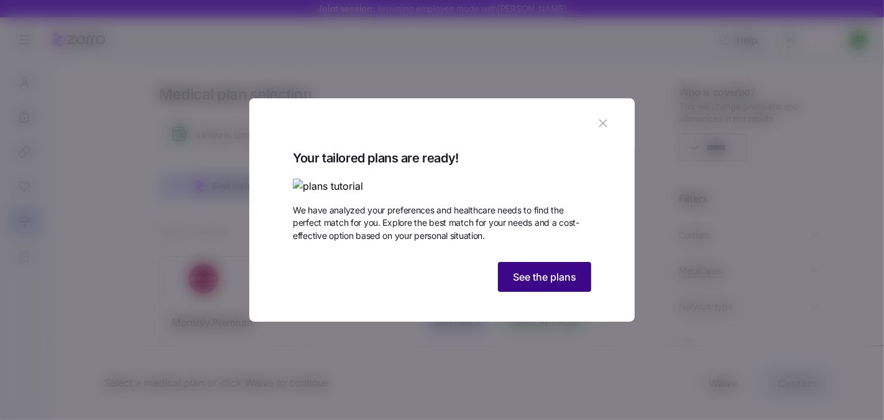
click at [527, 284] on span "See the plans" at bounding box center [544, 276] width 63 height 15
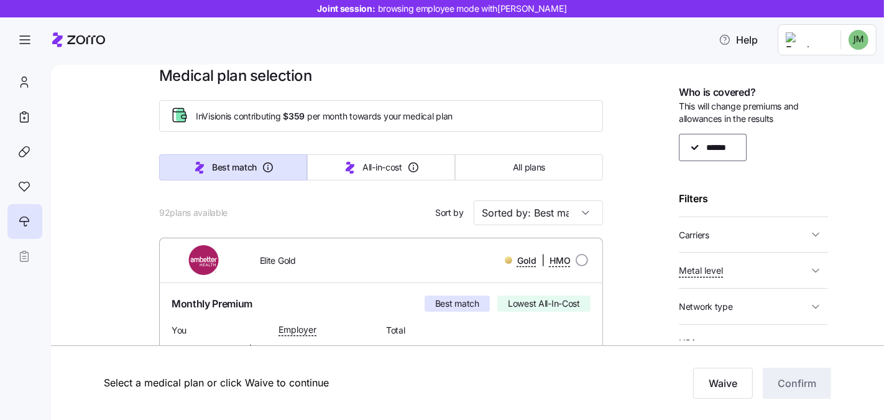
scroll to position [19, 0]
click at [661, 234] on span "Carriers" at bounding box center [743, 235] width 129 height 16
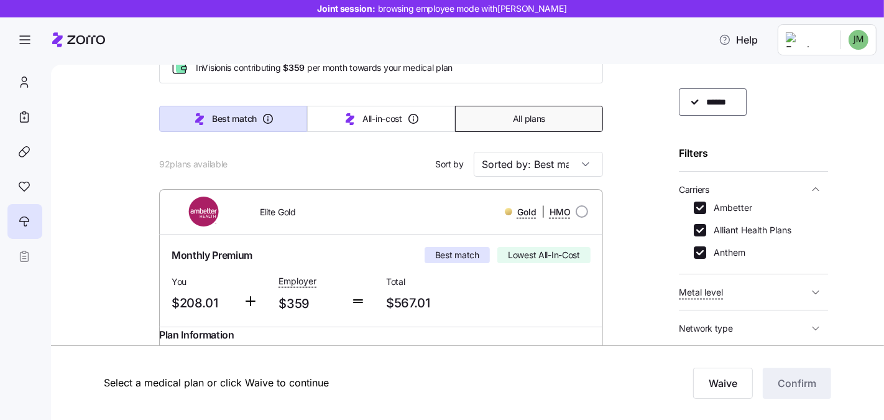
scroll to position [68, 0]
click at [537, 170] on input "Sorted by: Best match" at bounding box center [538, 163] width 129 height 25
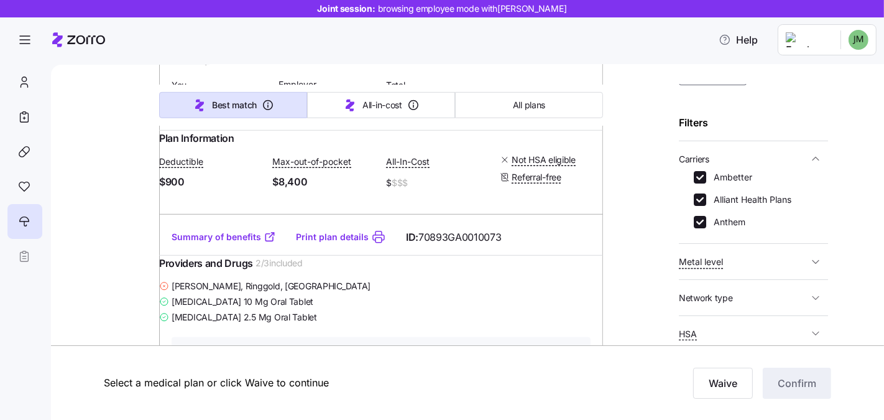
scroll to position [147, 0]
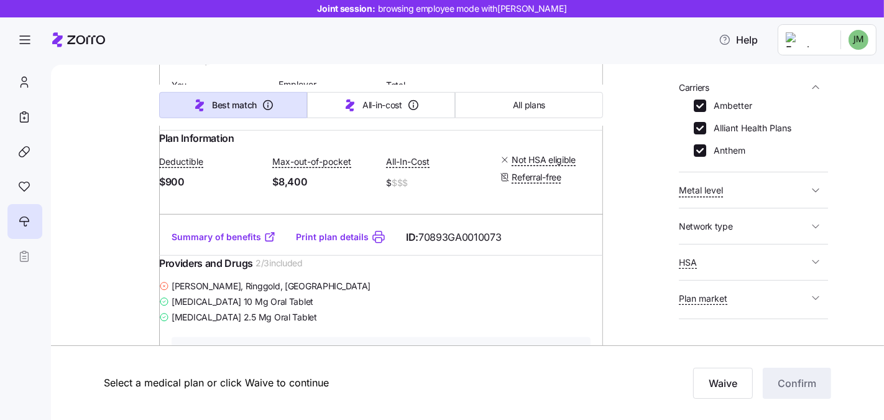
click at [661, 263] on span "HSA" at bounding box center [743, 262] width 129 height 16
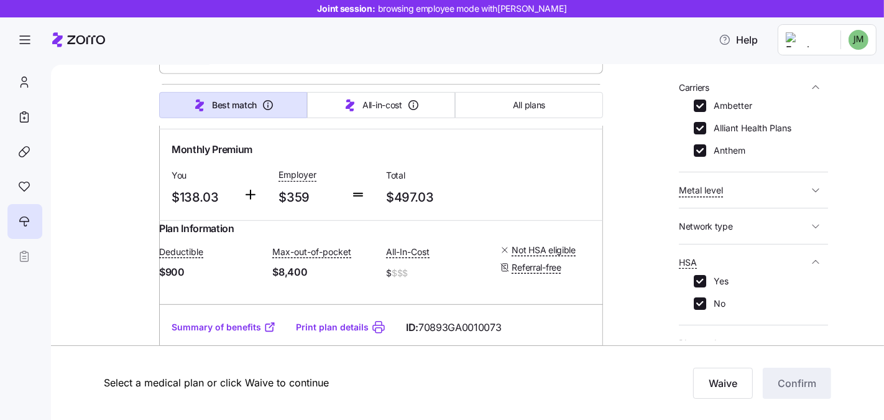
scroll to position [568, 0]
click at [661, 230] on span "Network type" at bounding box center [743, 226] width 129 height 16
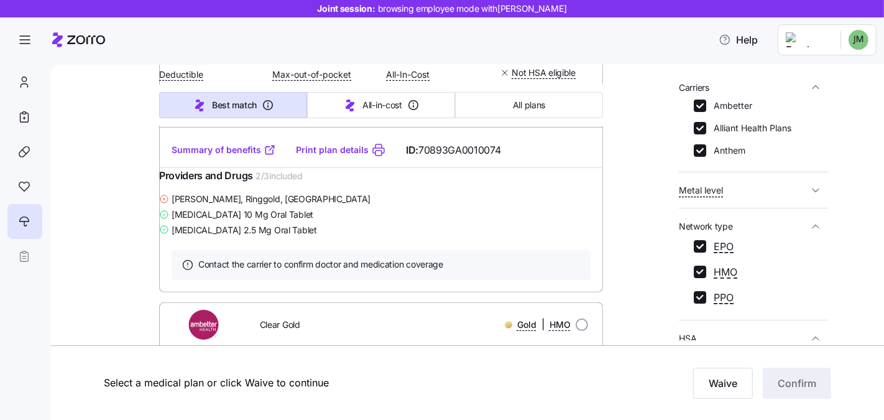
scroll to position [330, 0]
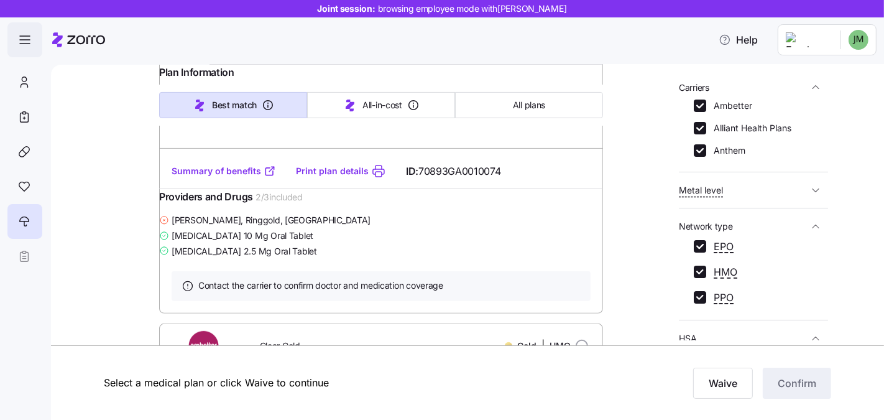
click at [16, 29] on span "button" at bounding box center [25, 40] width 34 height 34
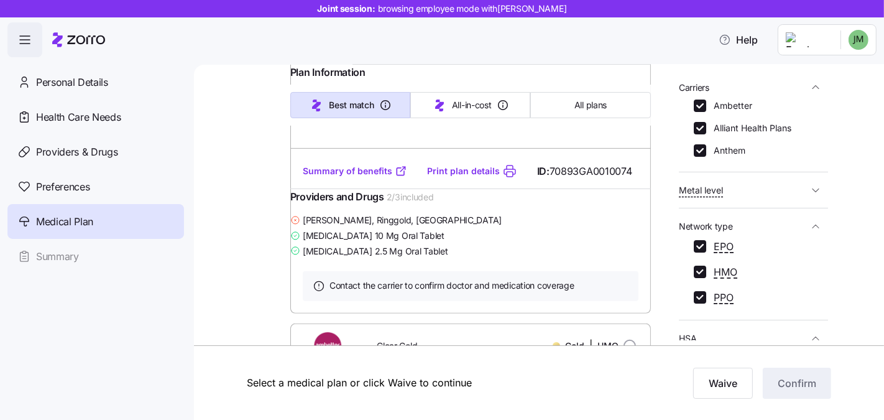
click at [65, 41] on icon at bounding box center [78, 39] width 53 height 15
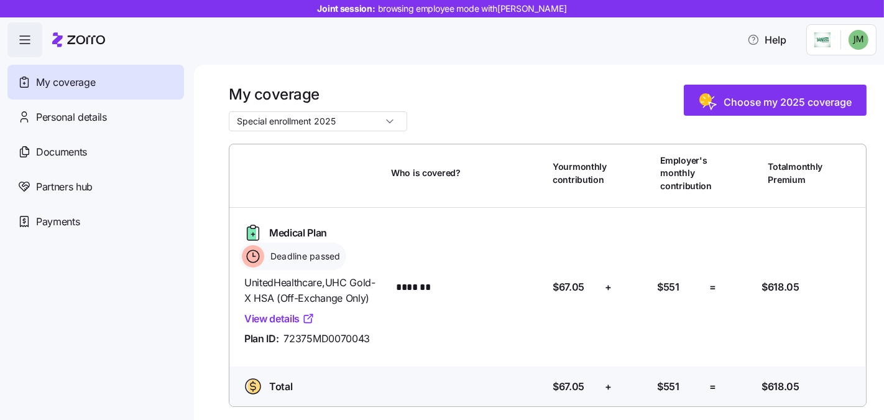
click at [83, 28] on div at bounding box center [78, 39] width 53 height 35
click at [73, 43] on icon at bounding box center [86, 39] width 38 height 9
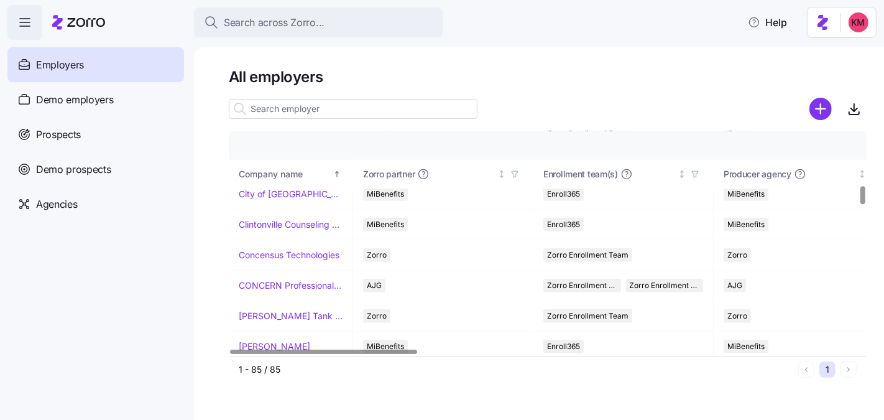
scroll to position [651, 0]
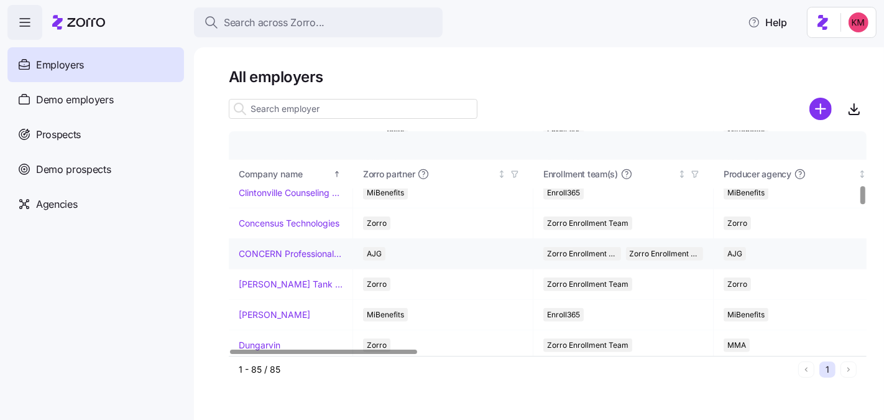
click at [277, 248] on link "CONCERN Professional Services" at bounding box center [291, 254] width 104 height 12
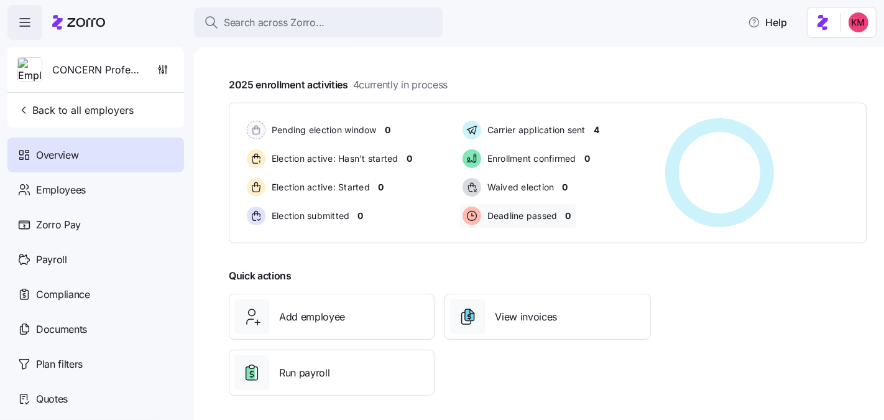
scroll to position [210, 0]
click at [132, 193] on div "Employees" at bounding box center [95, 189] width 177 height 35
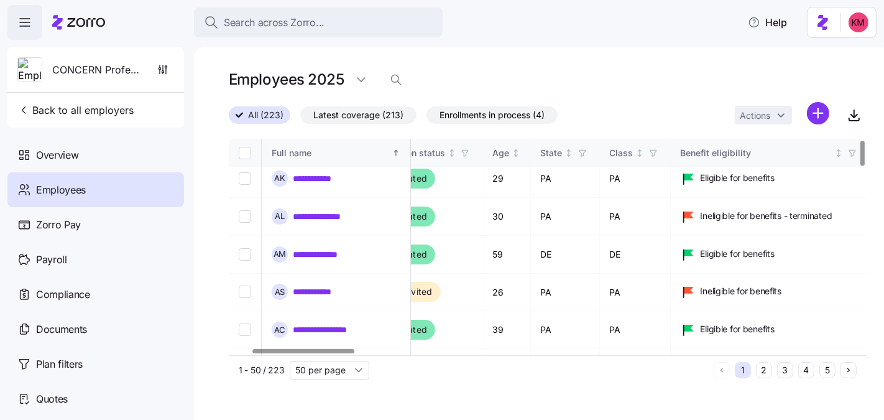
scroll to position [7, 144]
click at [313, 349] on div at bounding box center [304, 351] width 102 height 4
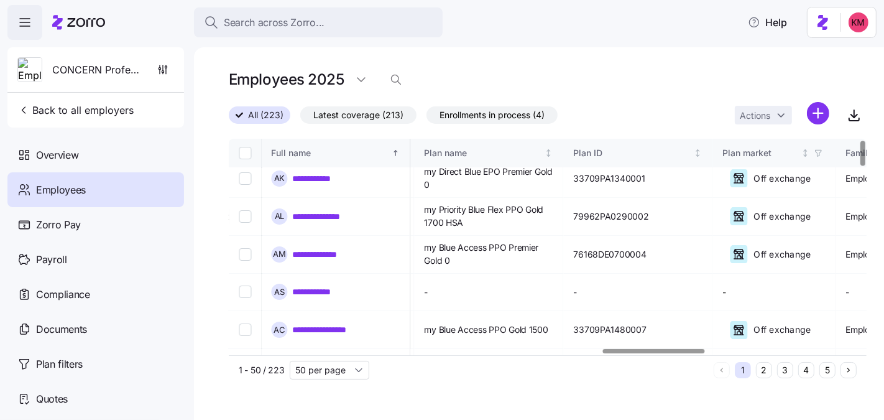
scroll to position [7, 2338]
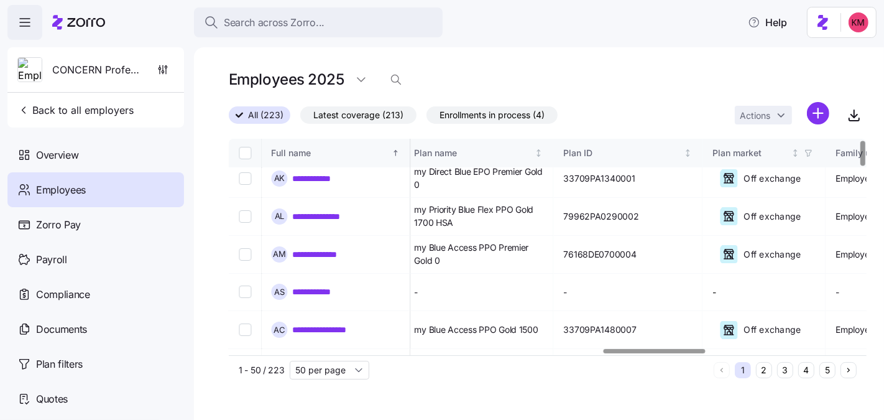
click at [668, 351] on div at bounding box center [655, 351] width 102 height 4
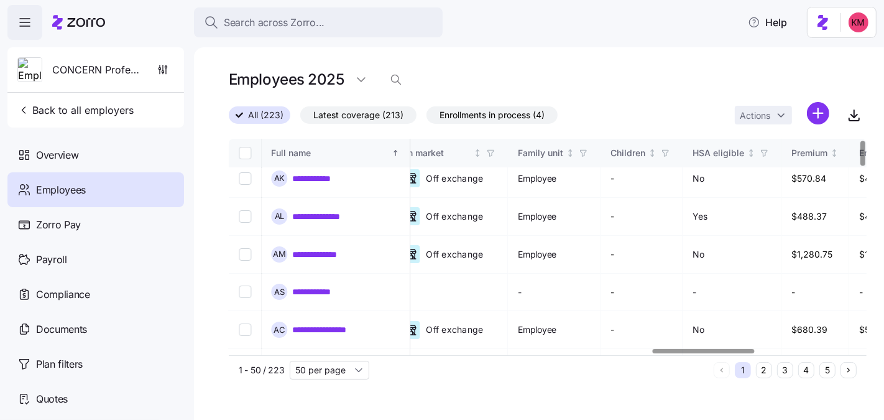
scroll to position [7, 2663]
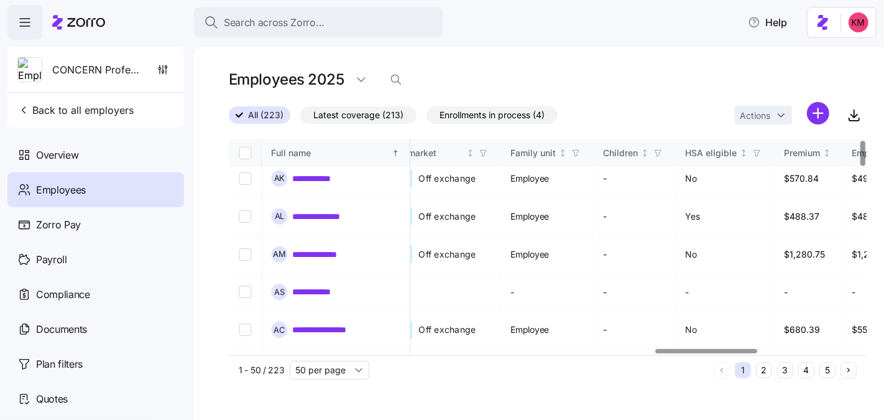
click at [680, 349] on div at bounding box center [707, 351] width 102 height 4
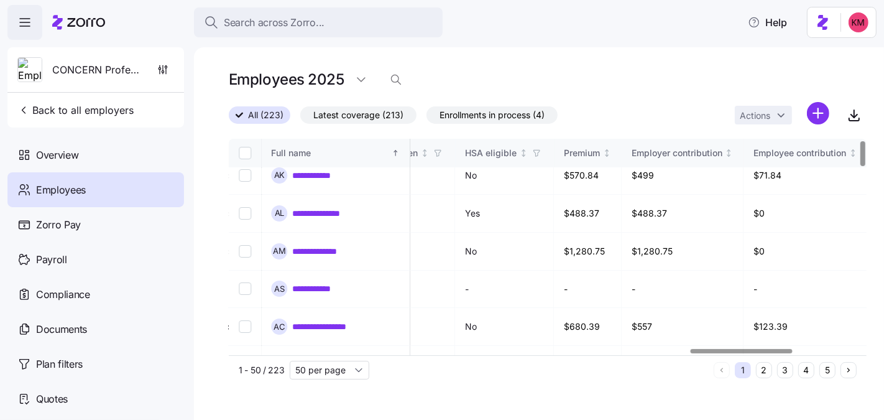
click at [719, 349] on div at bounding box center [742, 351] width 102 height 4
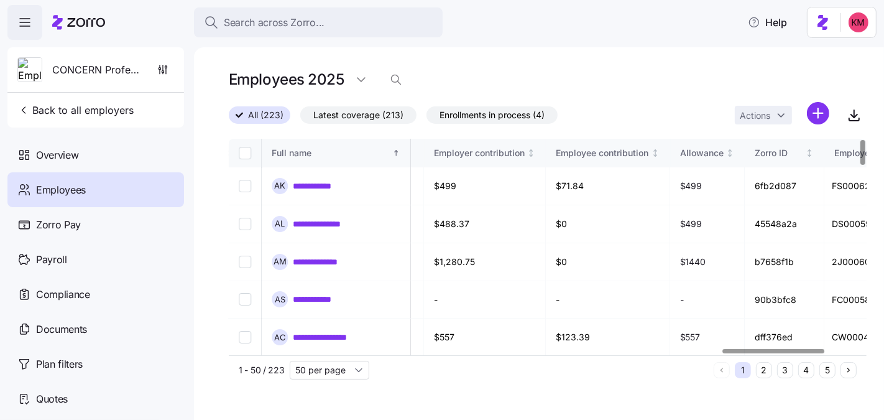
scroll to position [0, 3084]
click at [743, 353] on div at bounding box center [774, 351] width 102 height 4
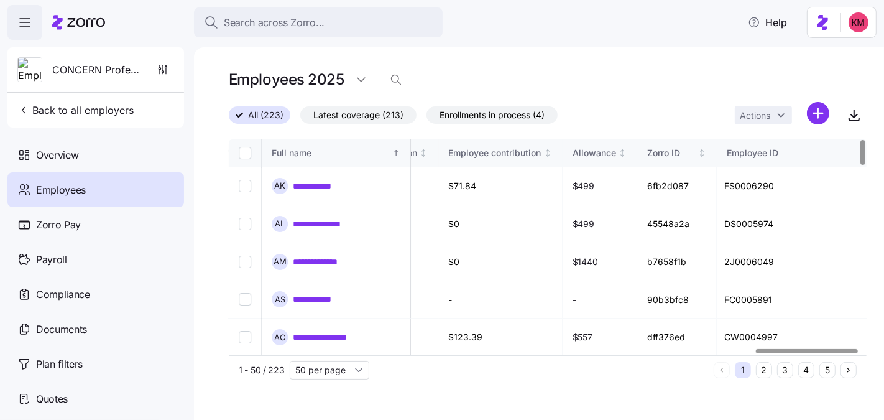
scroll to position [0, 3295]
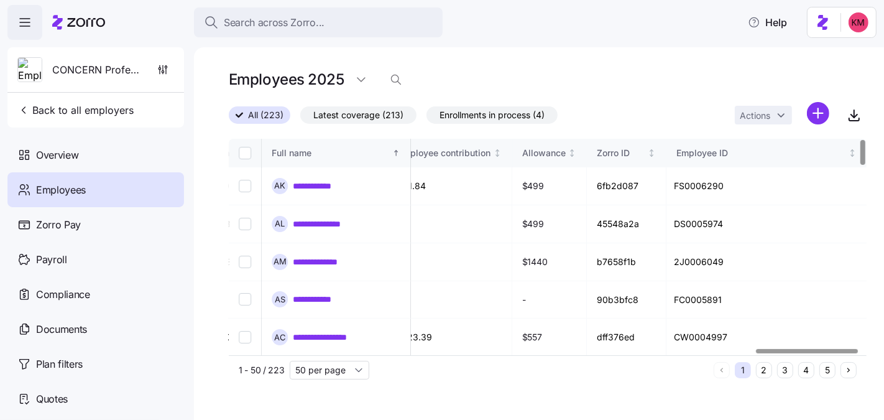
click at [768, 350] on div at bounding box center [808, 351] width 102 height 4
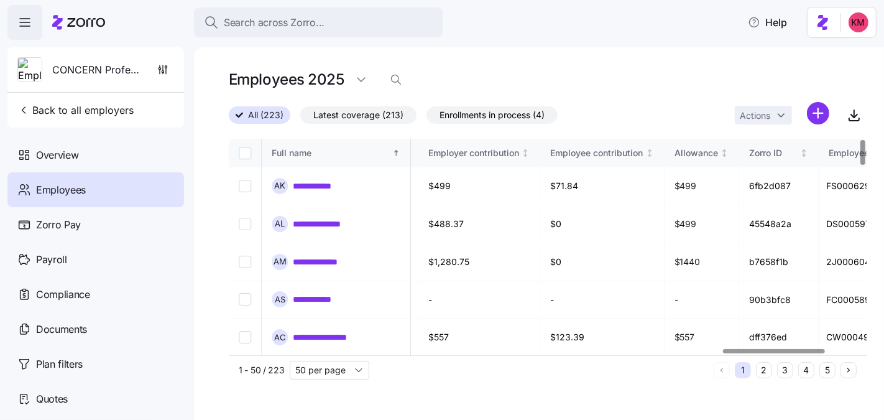
scroll to position [0, 3086]
click at [735, 353] on div at bounding box center [774, 351] width 102 height 4
click at [67, 261] on div "Payroll" at bounding box center [95, 259] width 177 height 35
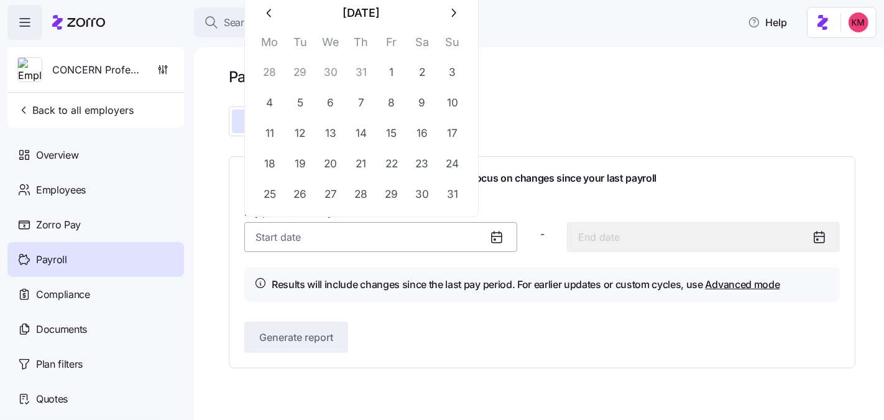
click at [454, 240] on input "Pay period (bi weekly) *" at bounding box center [380, 237] width 273 height 30
click at [269, 11] on icon "button" at bounding box center [270, 13] width 14 height 14
click at [459, 10] on button "button" at bounding box center [453, 13] width 30 height 30
click at [392, 78] on button "1" at bounding box center [392, 72] width 30 height 30
type input "[DATE]"
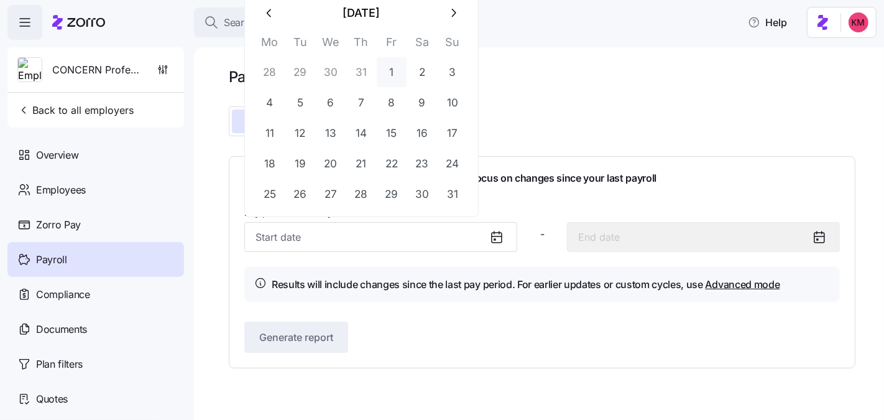
type input "[DATE]"
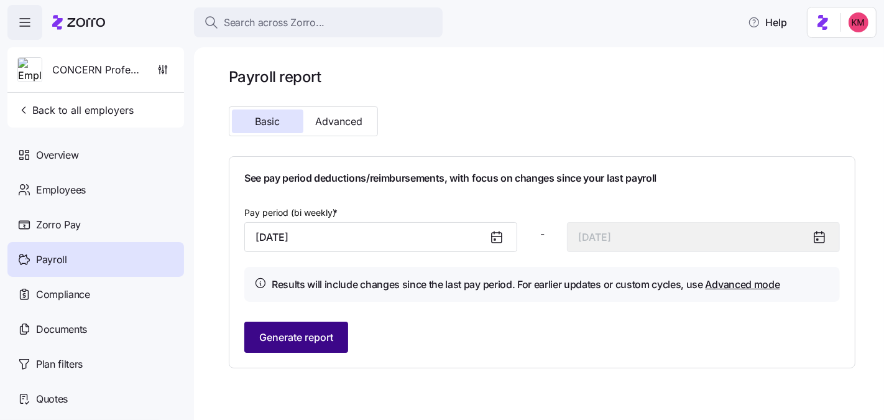
click at [299, 337] on span "Generate report" at bounding box center [296, 337] width 74 height 15
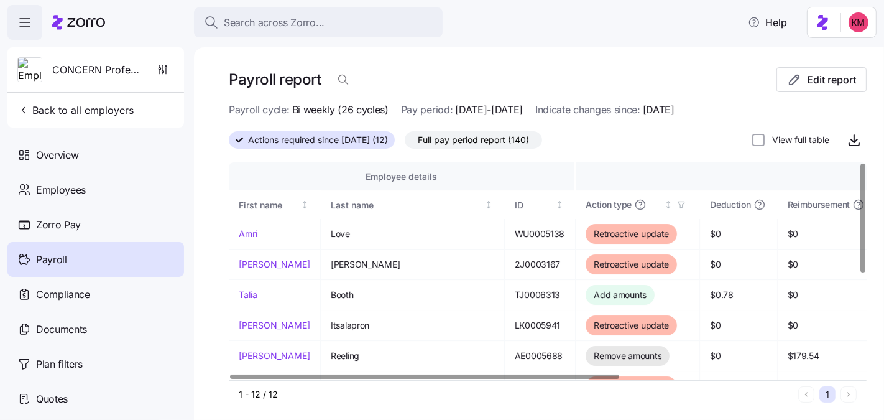
click at [464, 106] on span "[DATE]-[DATE]" at bounding box center [489, 110] width 68 height 16
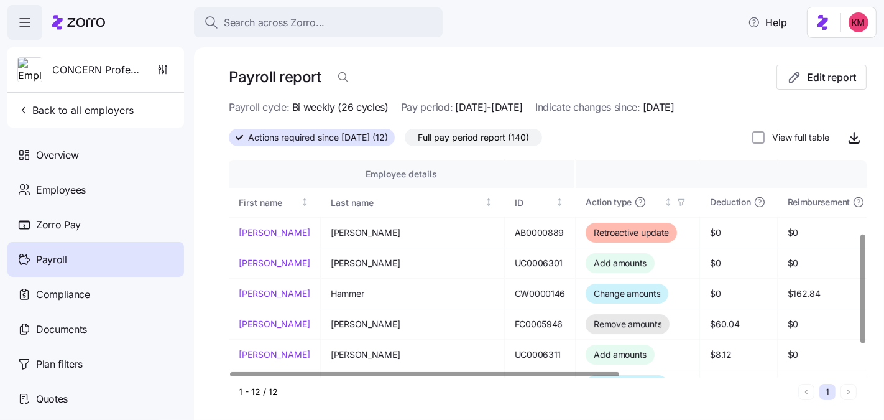
scroll to position [152, 0]
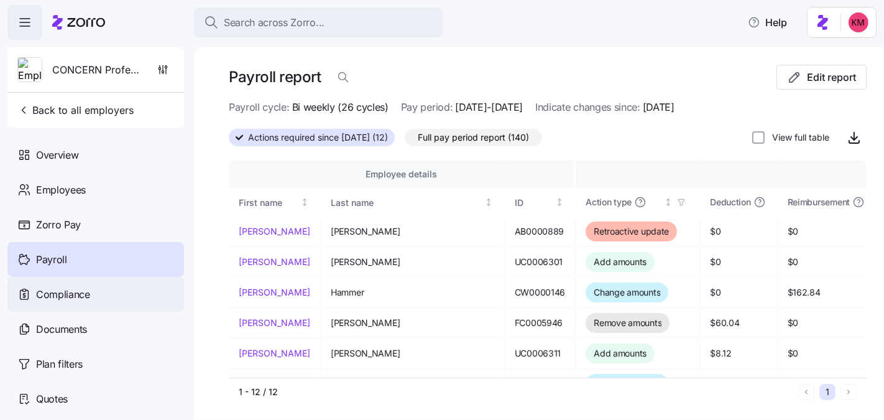
click at [108, 298] on div "Compliance" at bounding box center [95, 294] width 177 height 35
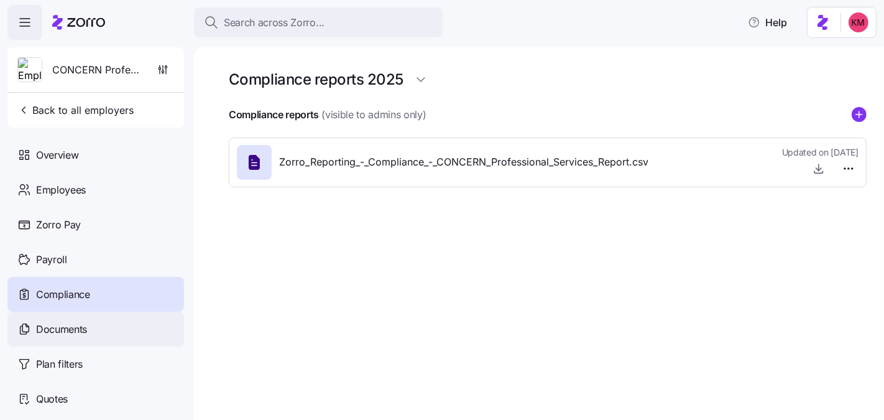
click at [154, 323] on div "Documents" at bounding box center [95, 329] width 177 height 35
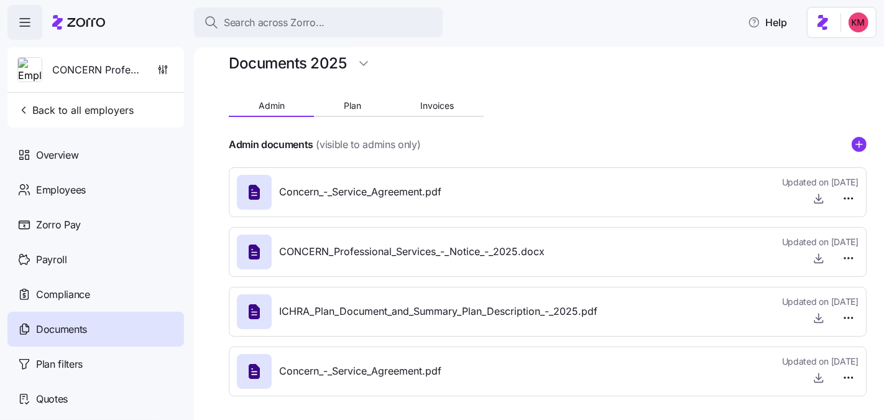
scroll to position [17, 0]
drag, startPoint x: 88, startPoint y: 193, endPoint x: 80, endPoint y: 192, distance: 7.7
click at [88, 193] on div "Employees" at bounding box center [95, 189] width 177 height 35
click at [73, 190] on span "Employees" at bounding box center [61, 190] width 50 height 16
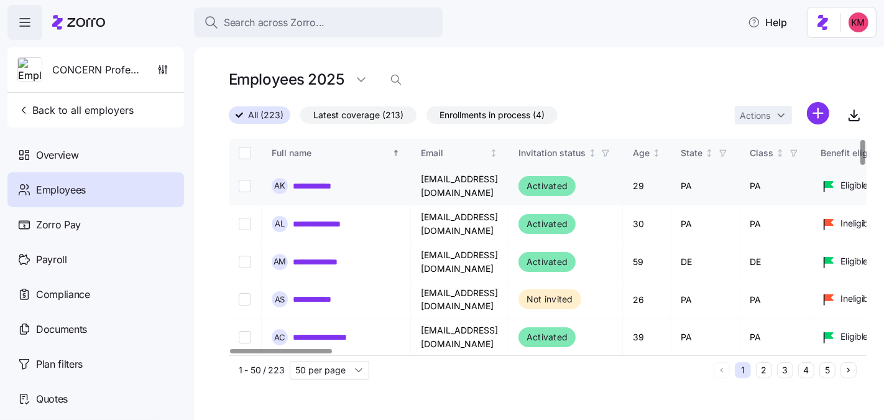
click at [320, 187] on link "**********" at bounding box center [320, 186] width 55 height 12
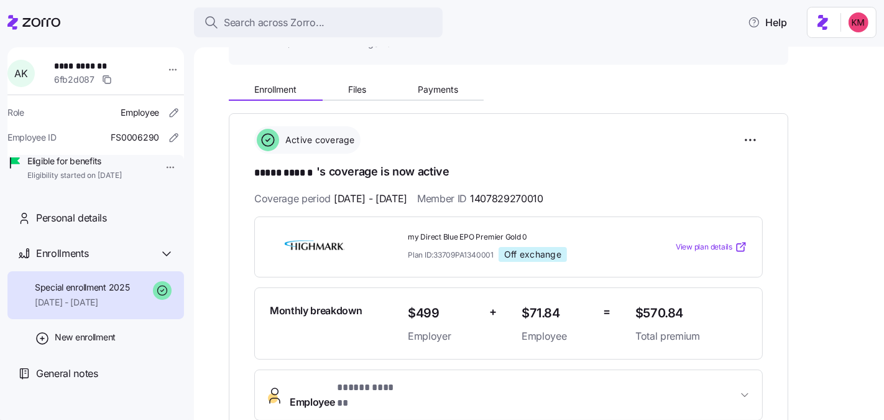
scroll to position [104, 0]
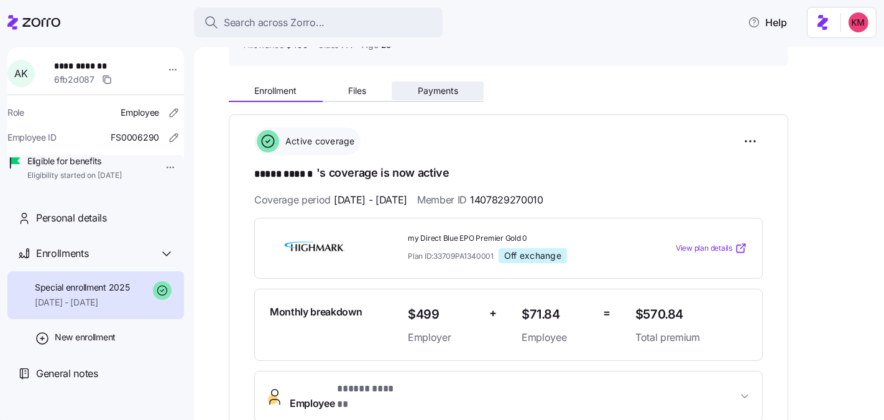
click at [436, 83] on button "Payments" at bounding box center [438, 90] width 92 height 19
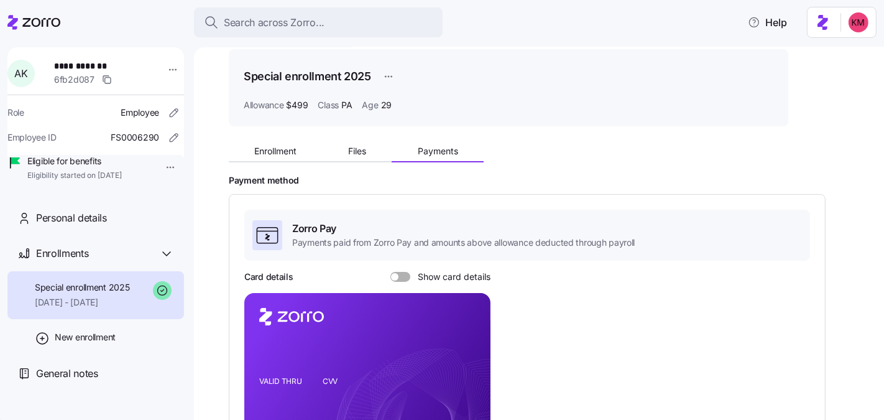
scroll to position [104, 0]
